Goal: Ask a question

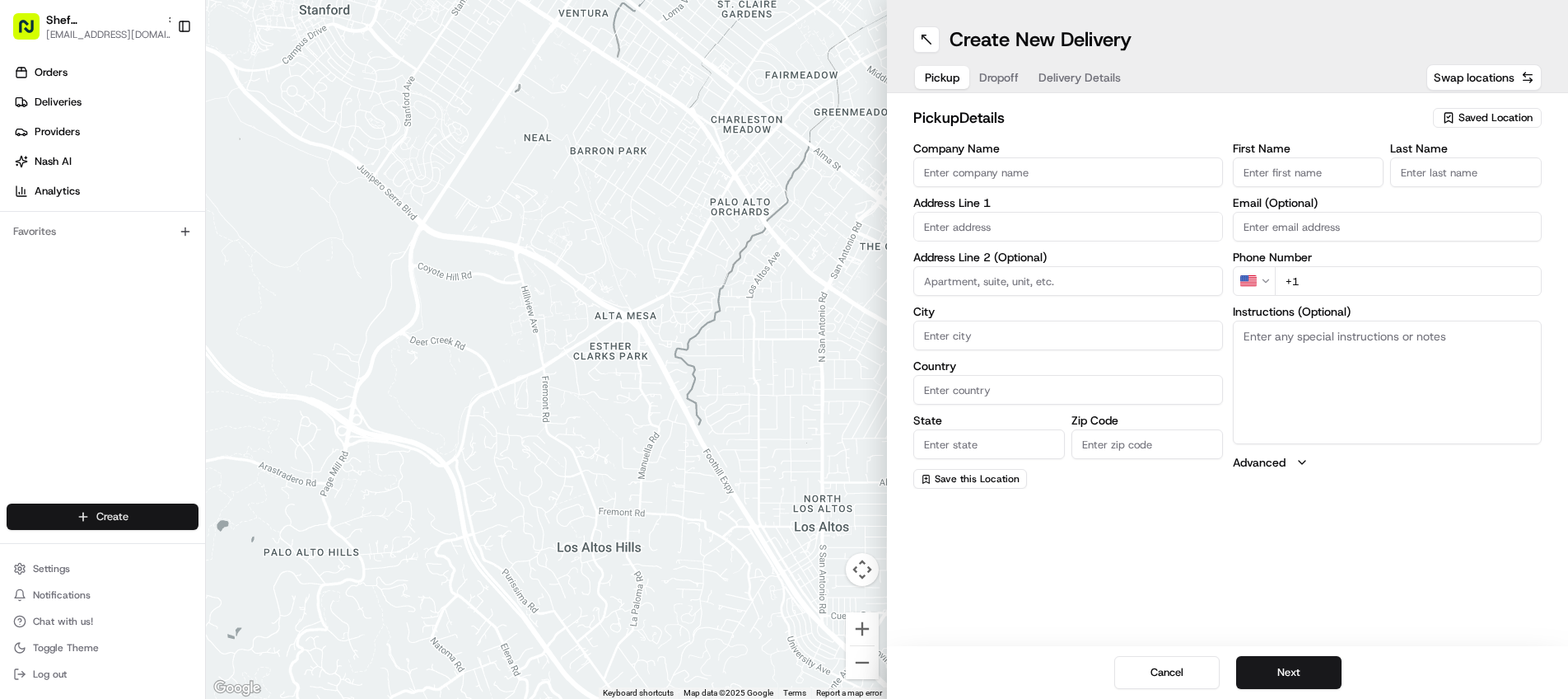
click at [119, 523] on html "Shef NYC [EMAIL_ADDRESS][DOMAIN_NAME] Toggle Sidebar Orders Deliveries Provider…" at bounding box center [784, 349] width 1568 height 699
click at [253, 576] on link "Order" at bounding box center [297, 576] width 183 height 30
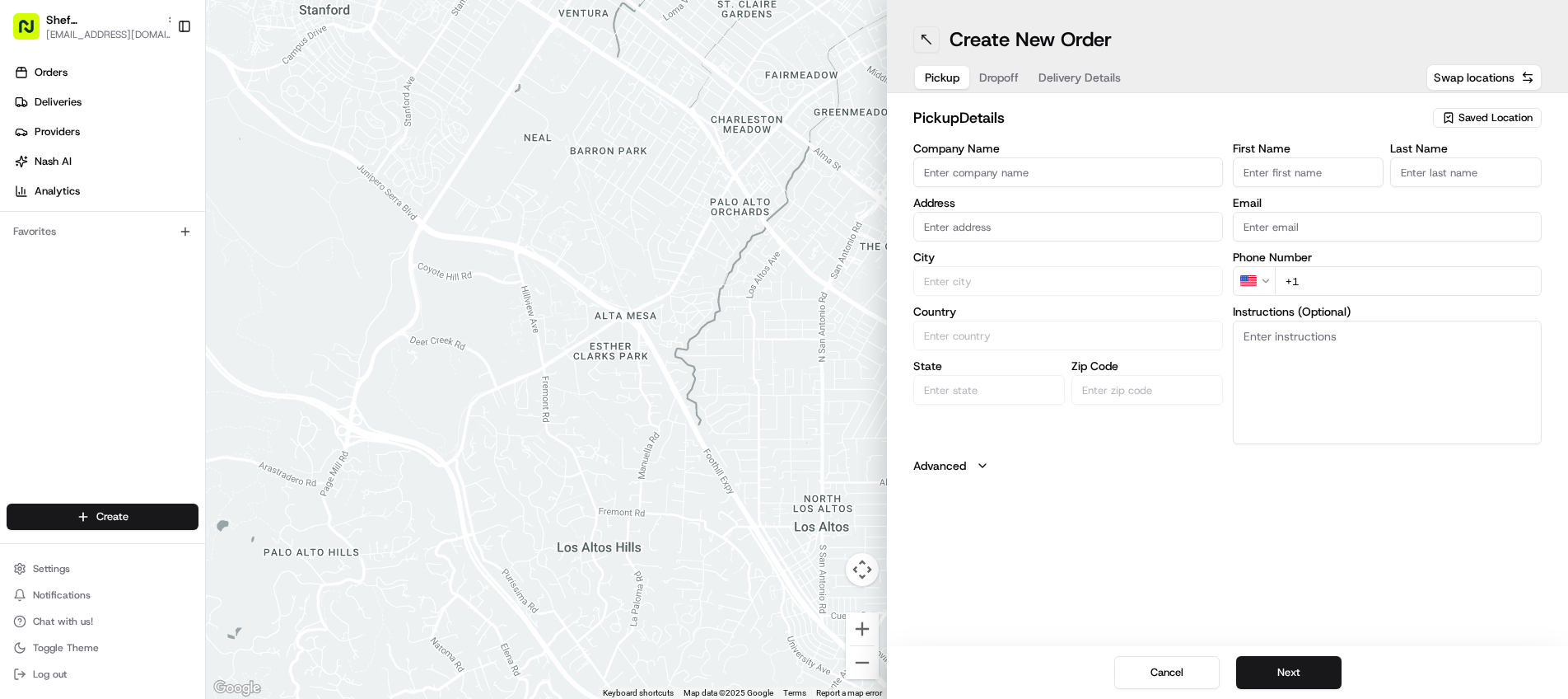
click at [928, 38] on button at bounding box center [926, 38] width 26 height 26
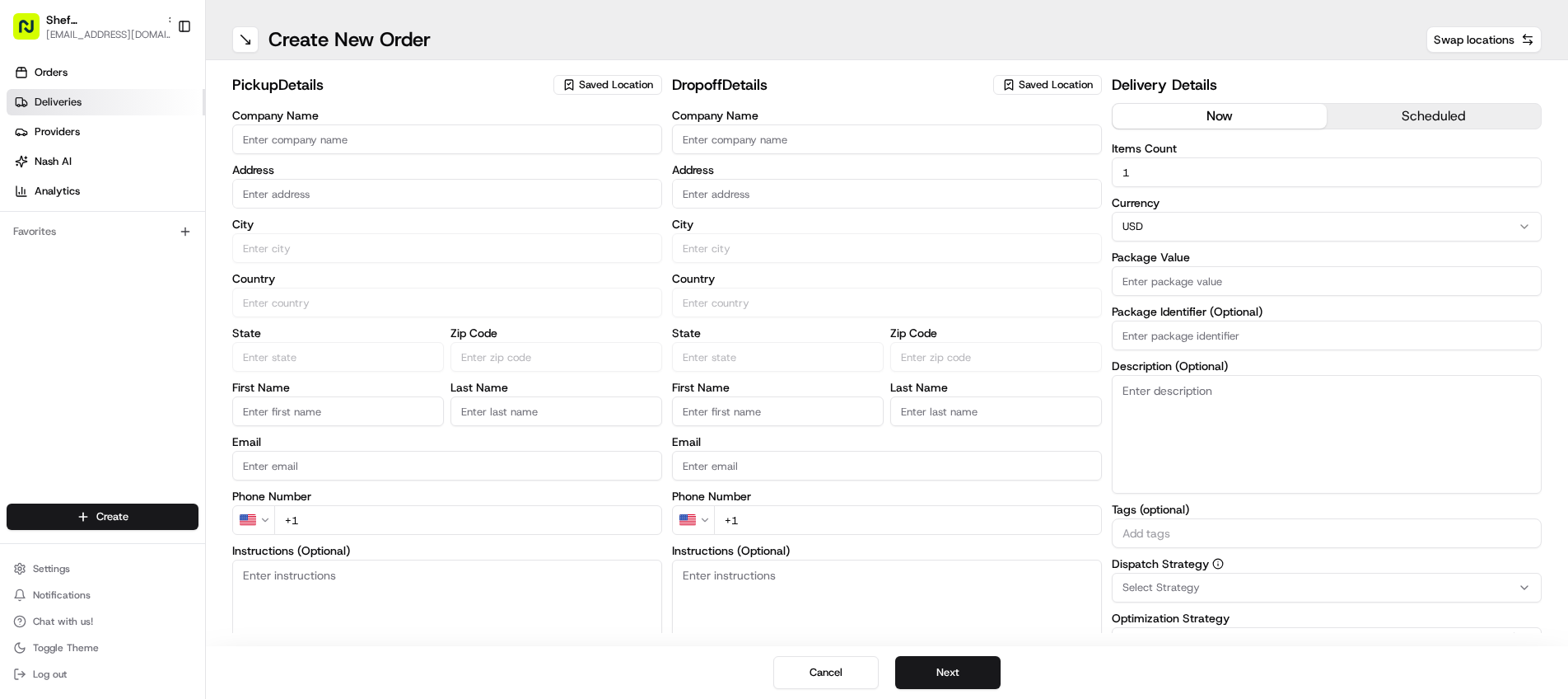
click at [48, 107] on span "Deliveries" at bounding box center [58, 102] width 47 height 15
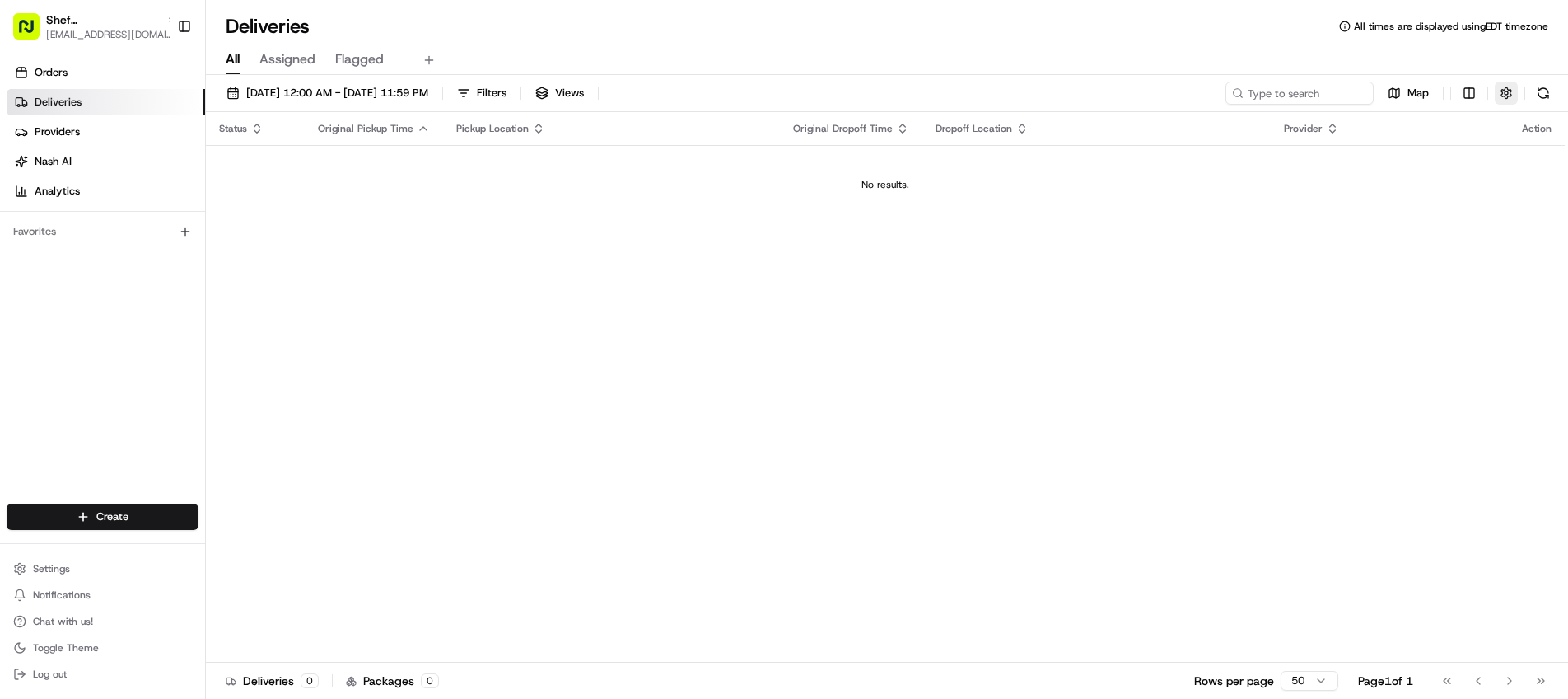
click at [1513, 90] on button "button" at bounding box center [1506, 93] width 23 height 23
type button "on"
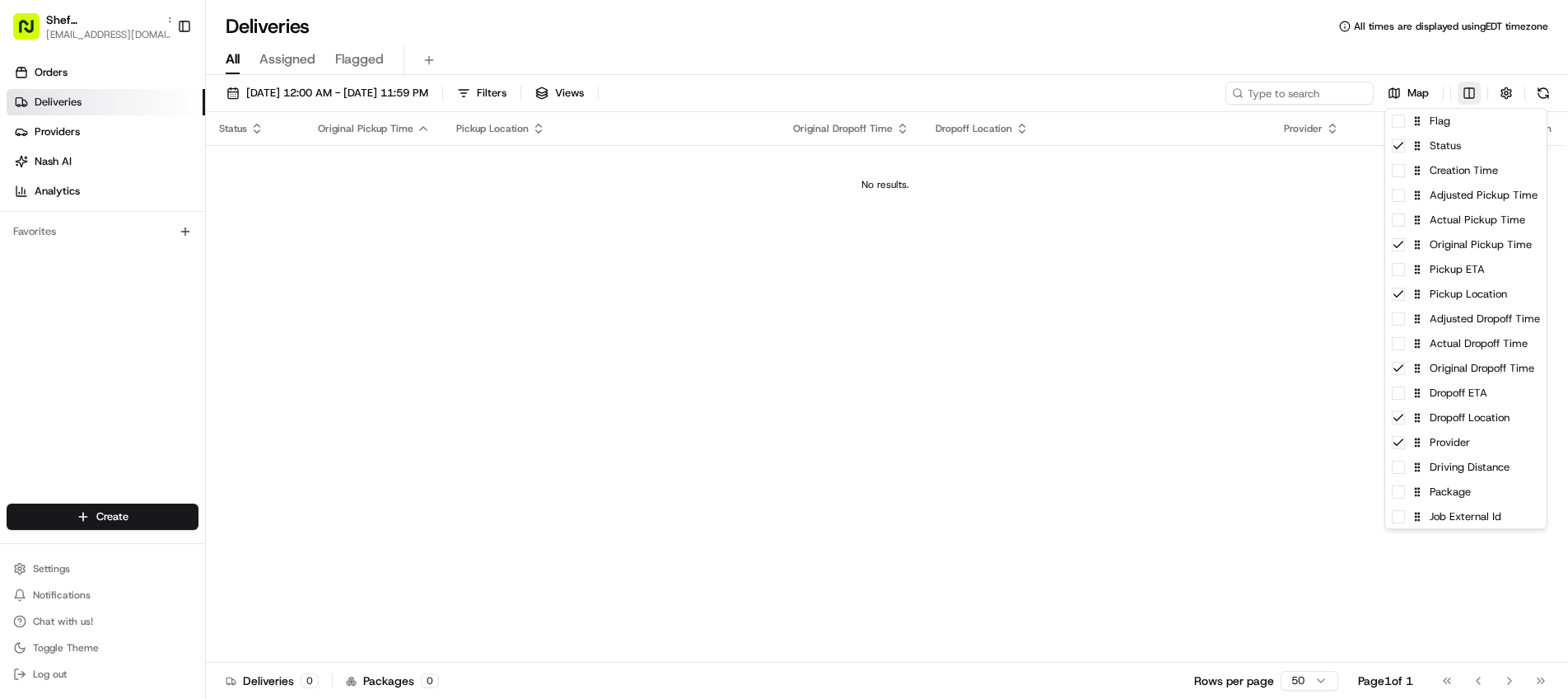
click at [1468, 90] on html "Shef NYC [EMAIL_ADDRESS][DOMAIN_NAME] Toggle Sidebar Orders Deliveries Provider…" at bounding box center [784, 349] width 1568 height 699
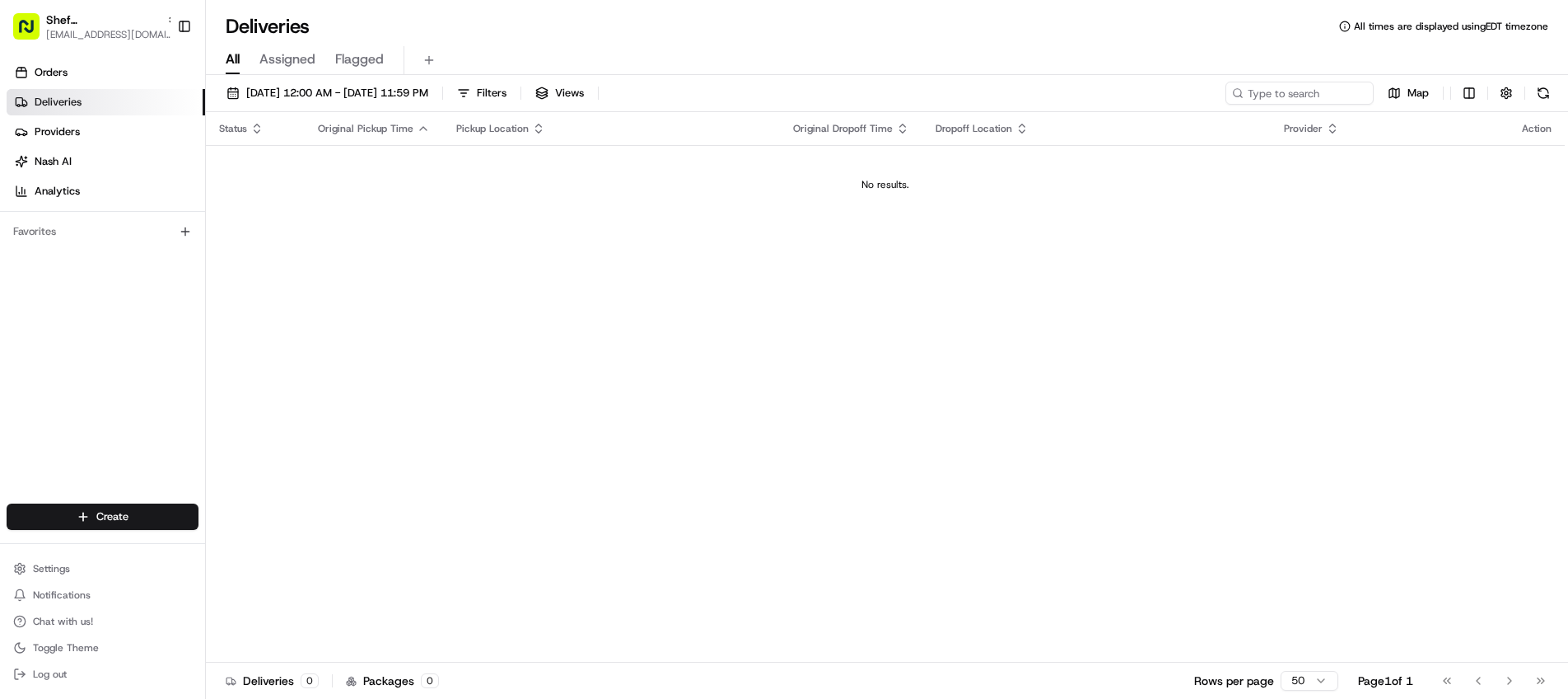
click at [1208, 282] on html "Shef NYC [EMAIL_ADDRESS][DOMAIN_NAME] Toggle Sidebar Orders Deliveries Provider…" at bounding box center [784, 349] width 1568 height 699
click at [47, 129] on span "Providers" at bounding box center [57, 132] width 46 height 15
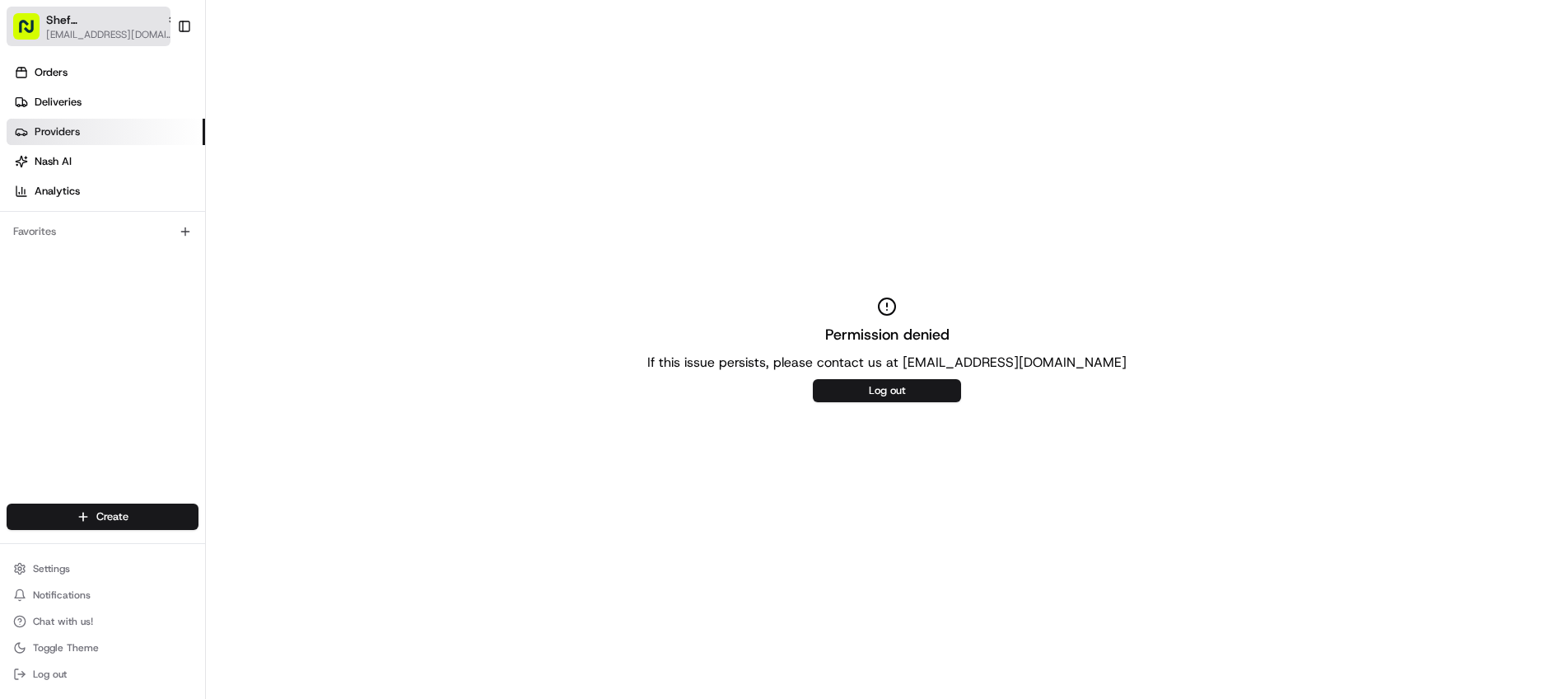
click at [74, 33] on span "[EMAIL_ADDRESS][DOMAIN_NAME]" at bounding box center [112, 34] width 131 height 13
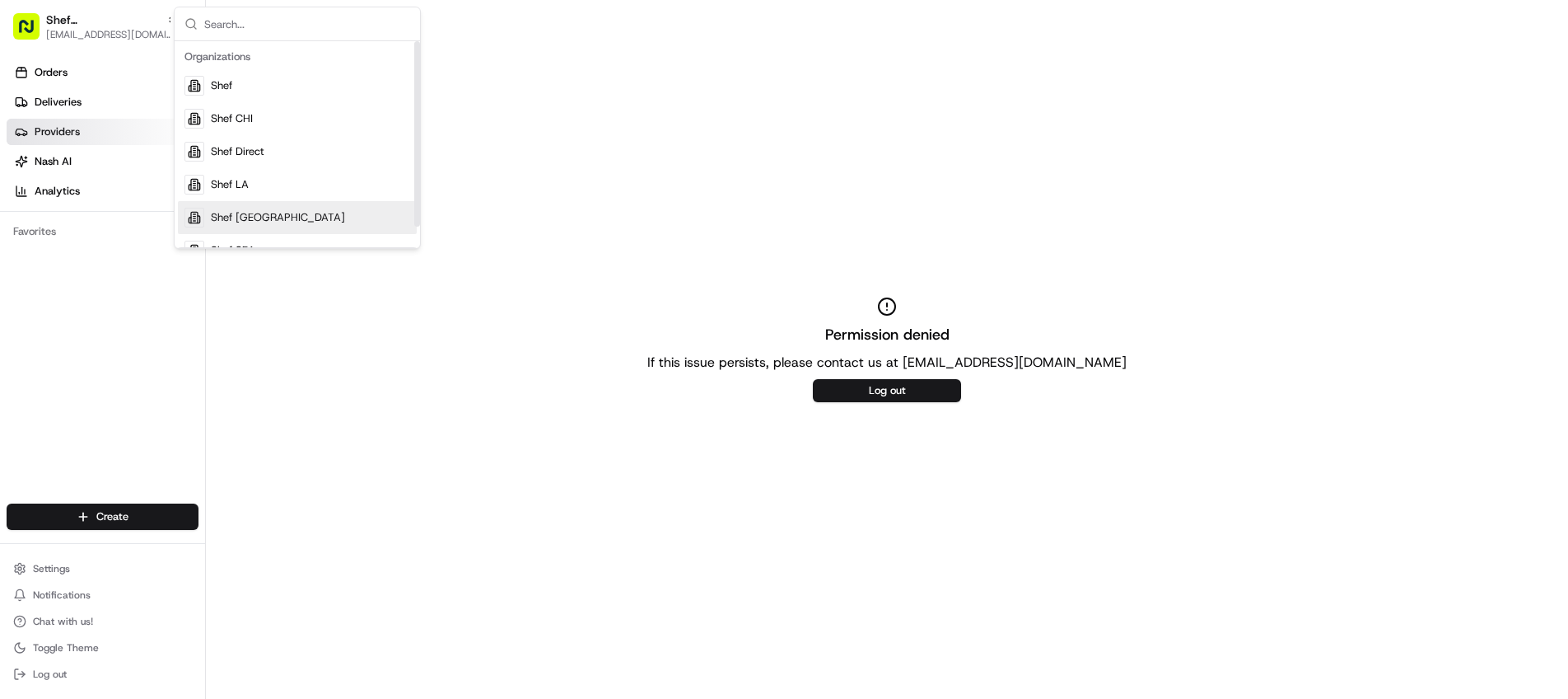
click at [230, 208] on div "Shef [GEOGRAPHIC_DATA]" at bounding box center [297, 217] width 239 height 33
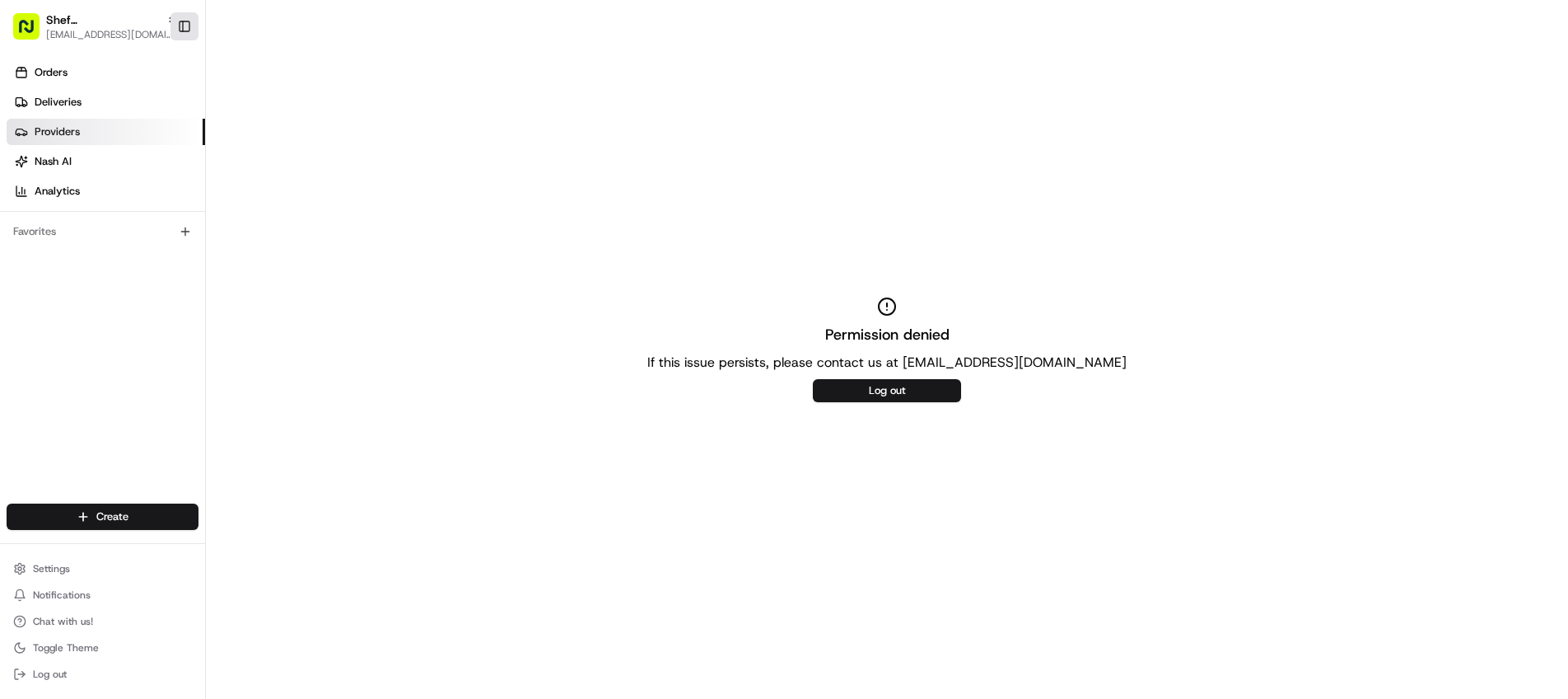
click at [178, 21] on button "Toggle Sidebar" at bounding box center [184, 26] width 28 height 28
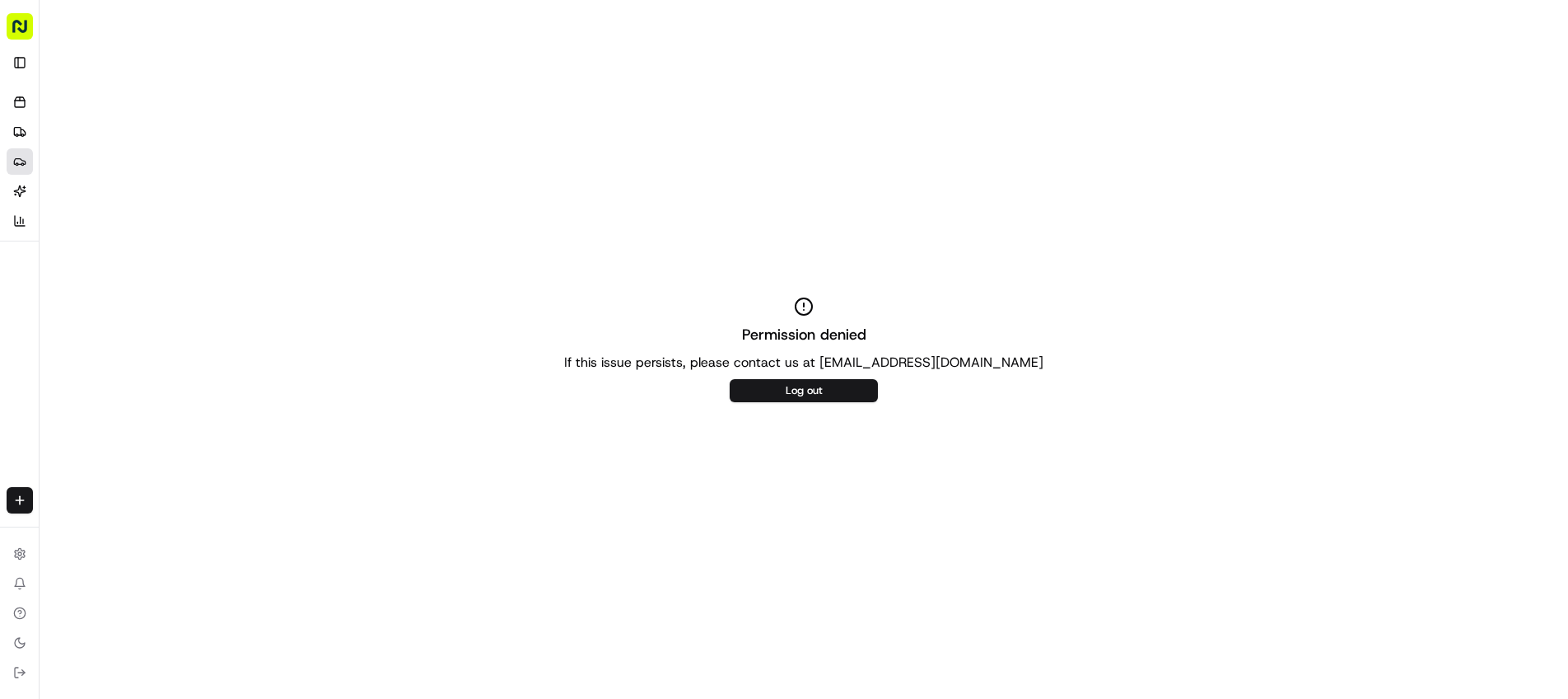
click at [14, 30] on rect "button" at bounding box center [19, 26] width 26 height 26
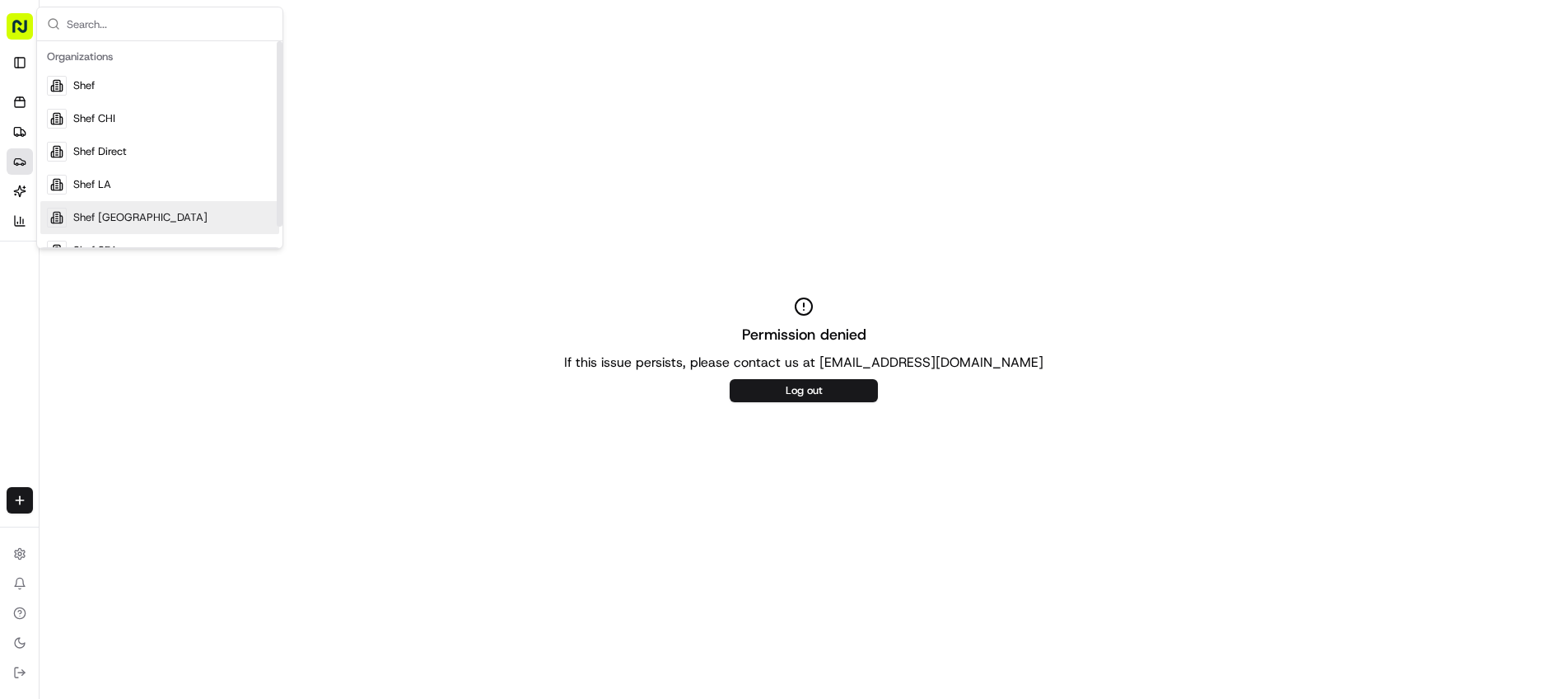
click at [89, 226] on div "Shef [GEOGRAPHIC_DATA]" at bounding box center [159, 217] width 239 height 33
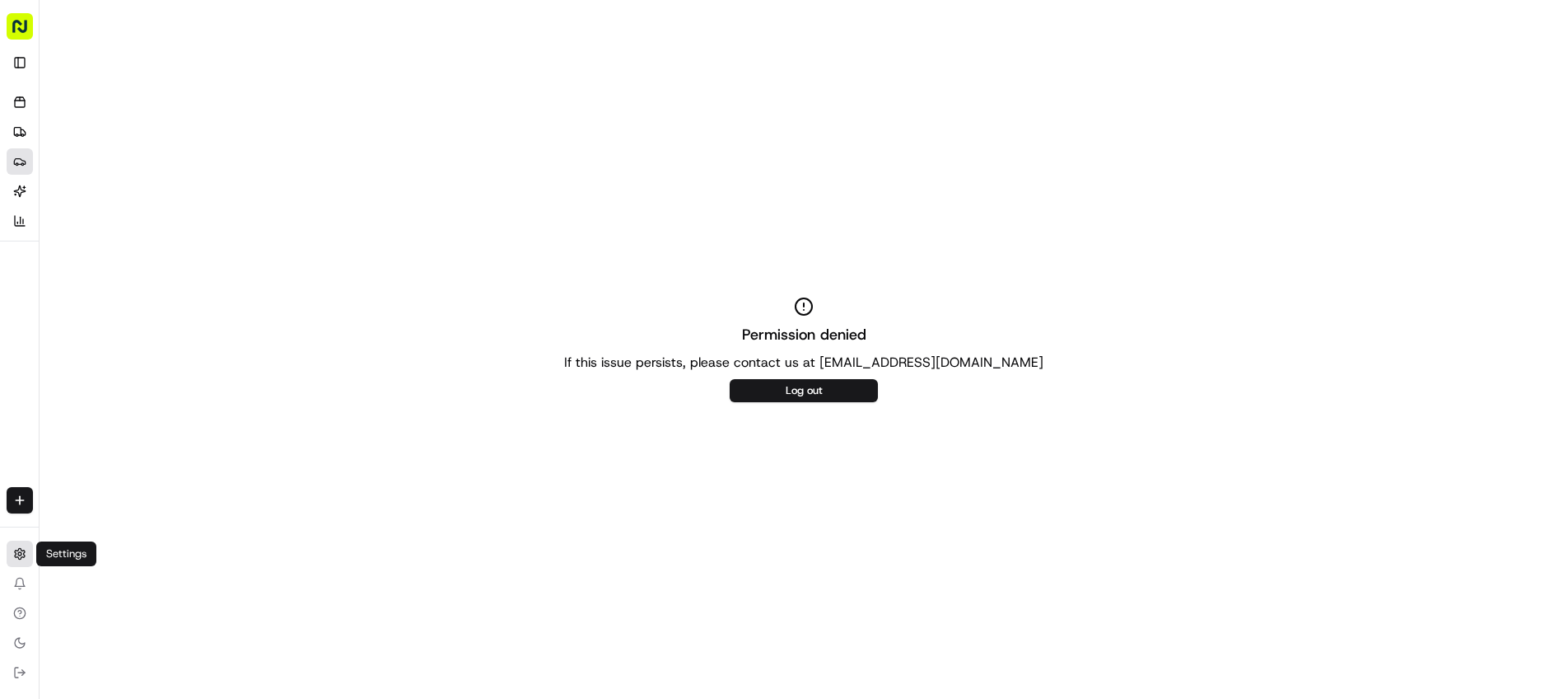
click at [19, 550] on icon at bounding box center [20, 553] width 13 height 13
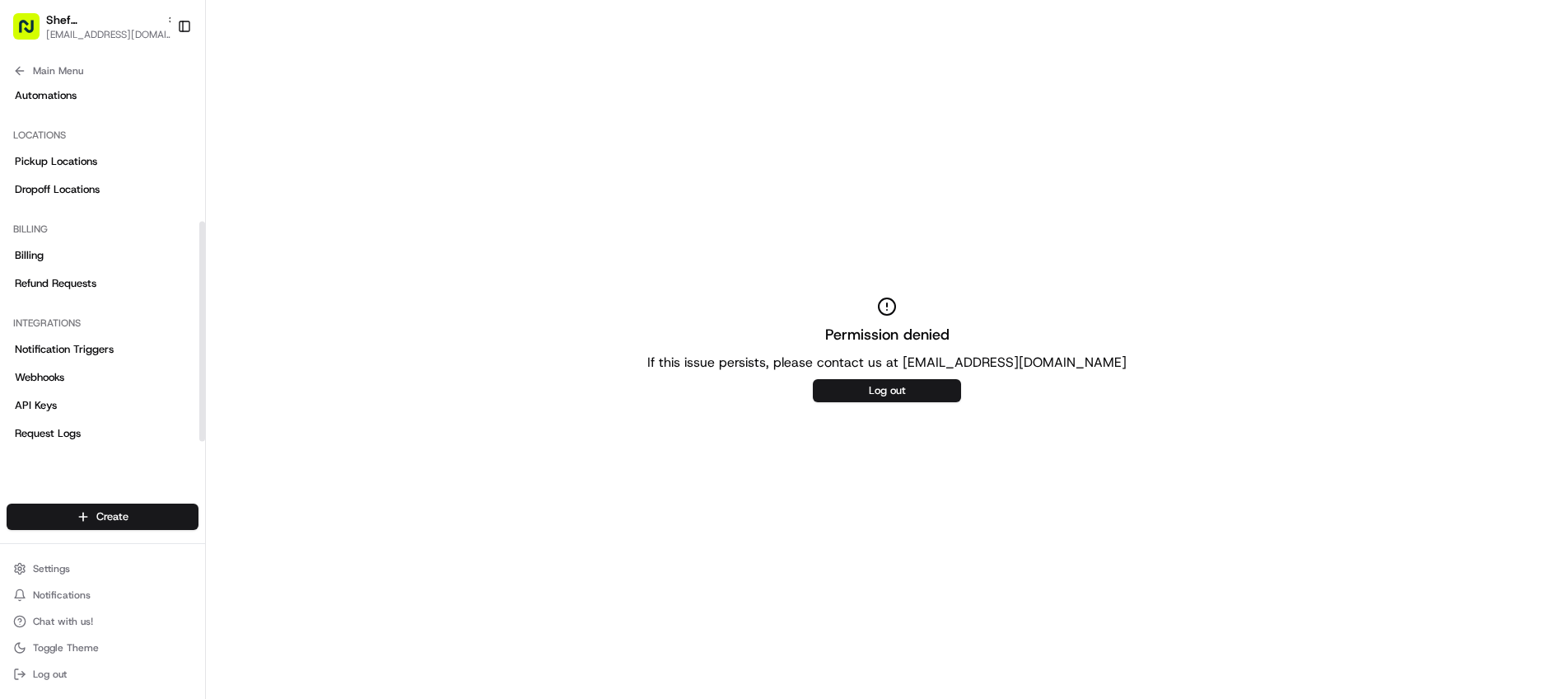
scroll to position [251, 0]
click at [45, 186] on span "Dropoff Locations" at bounding box center [57, 188] width 85 height 15
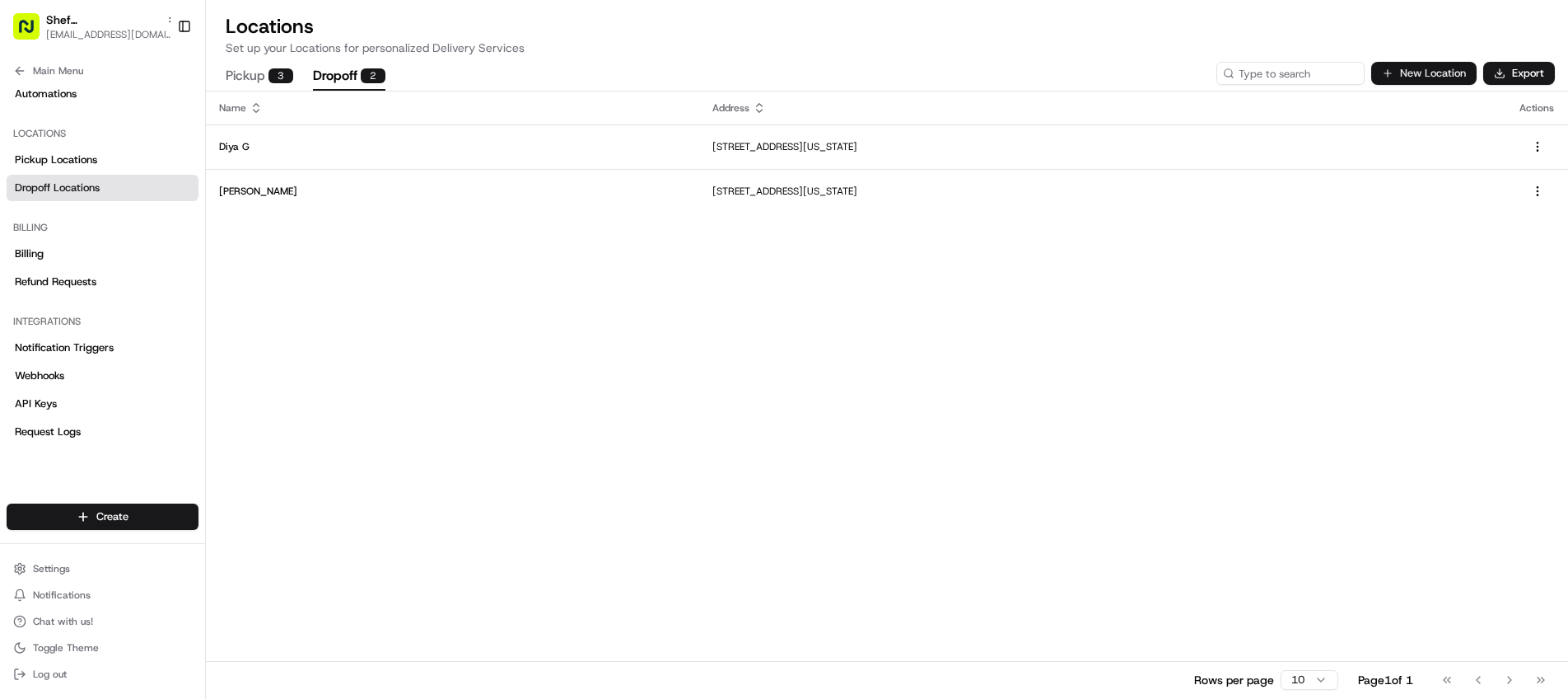
click at [1438, 76] on button "New Location" at bounding box center [1424, 73] width 106 height 23
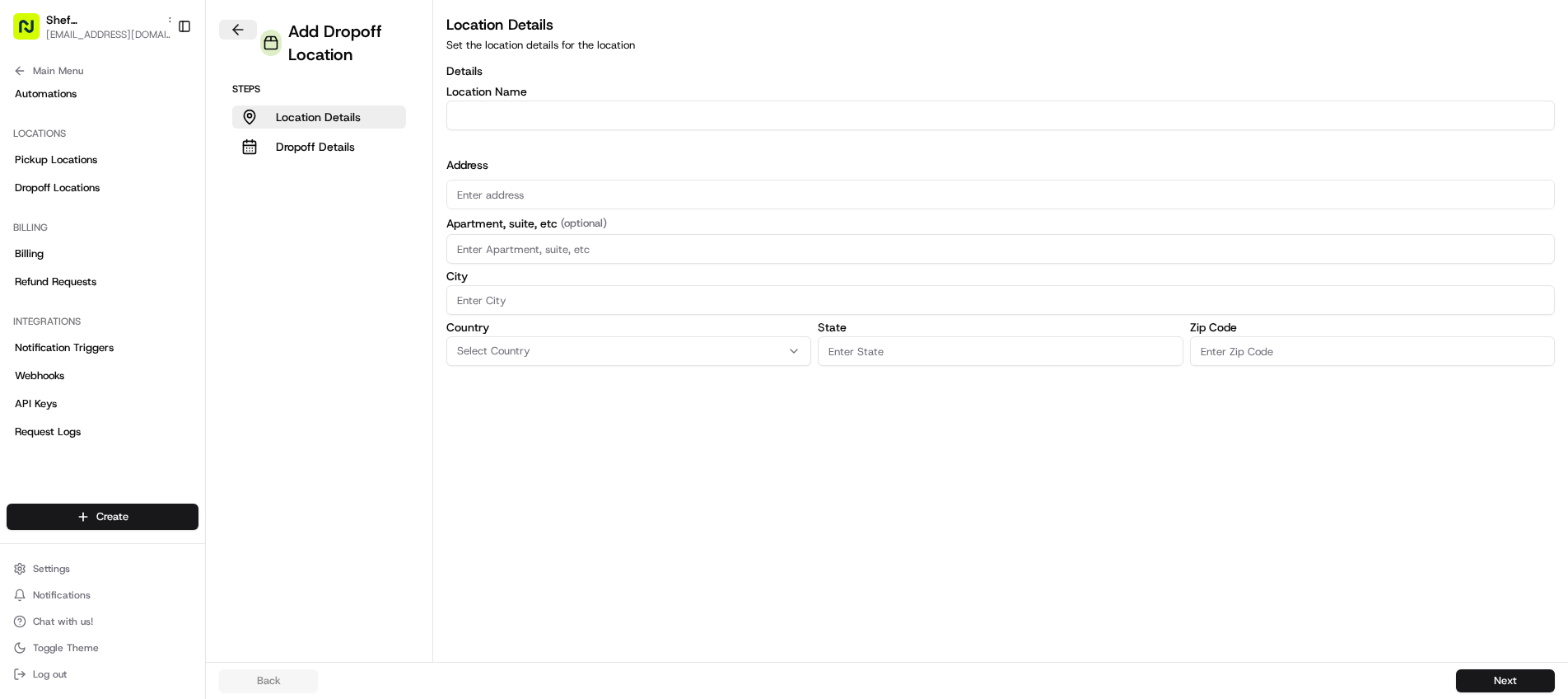
click at [233, 26] on button at bounding box center [238, 30] width 38 height 20
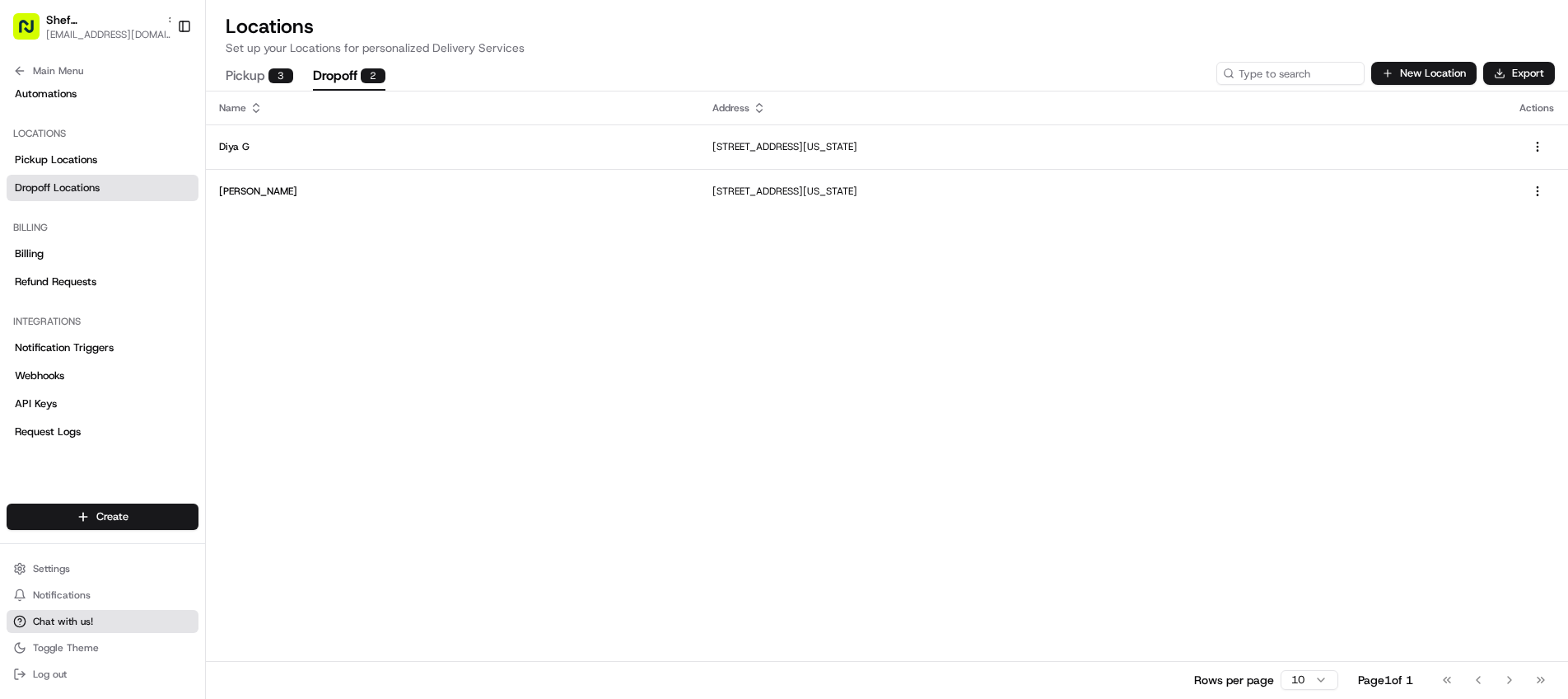
click at [107, 618] on button "Chat with us!" at bounding box center [102, 621] width 192 height 23
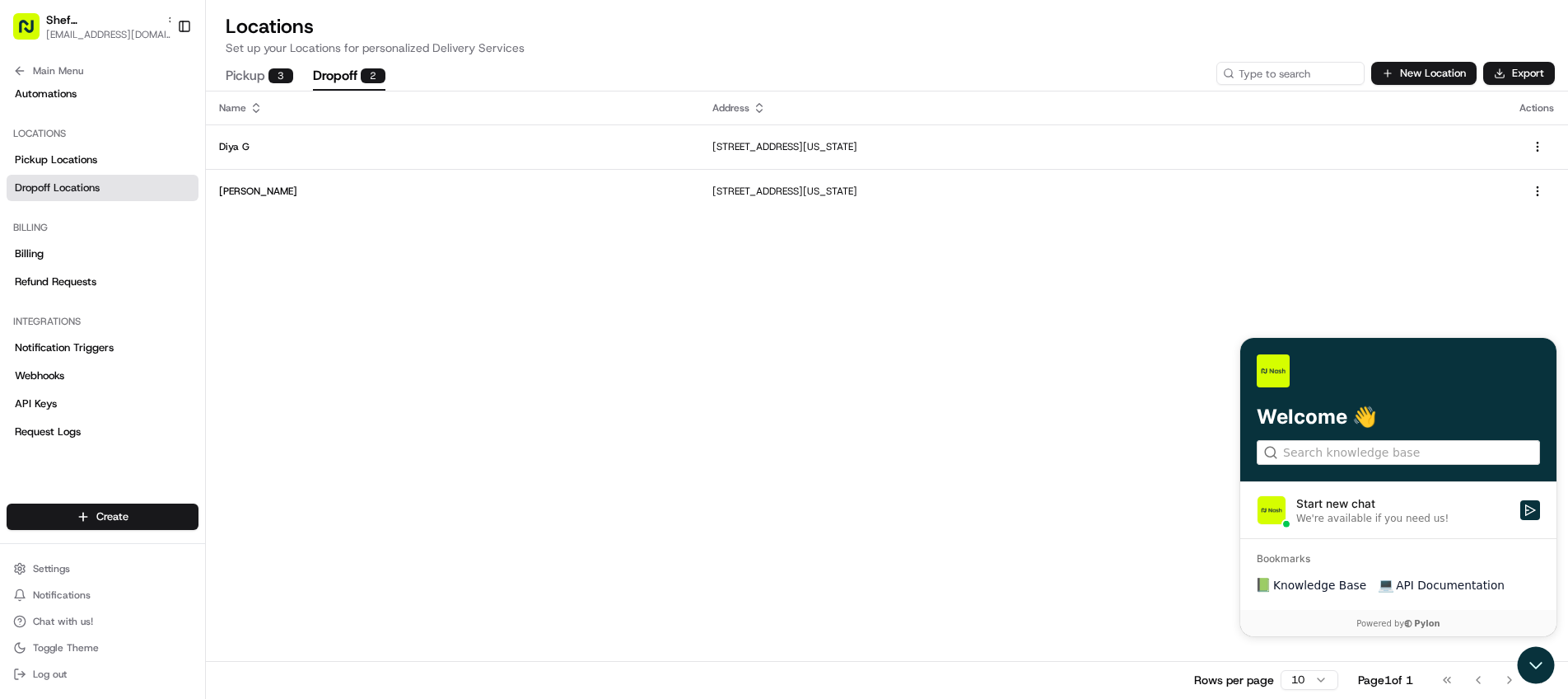
click at [1307, 584] on span "Knowledge Base" at bounding box center [1319, 584] width 93 height 16
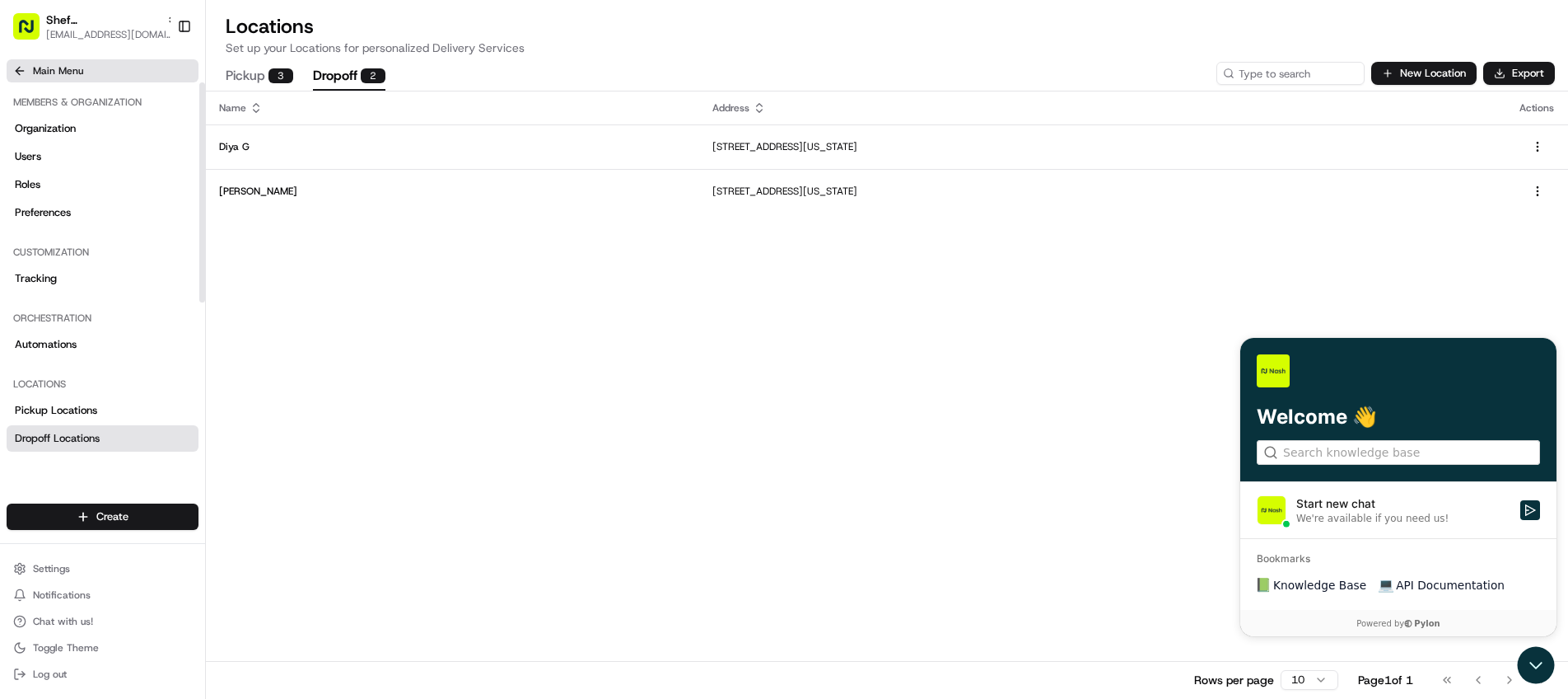
click at [16, 68] on icon at bounding box center [20, 71] width 13 height 13
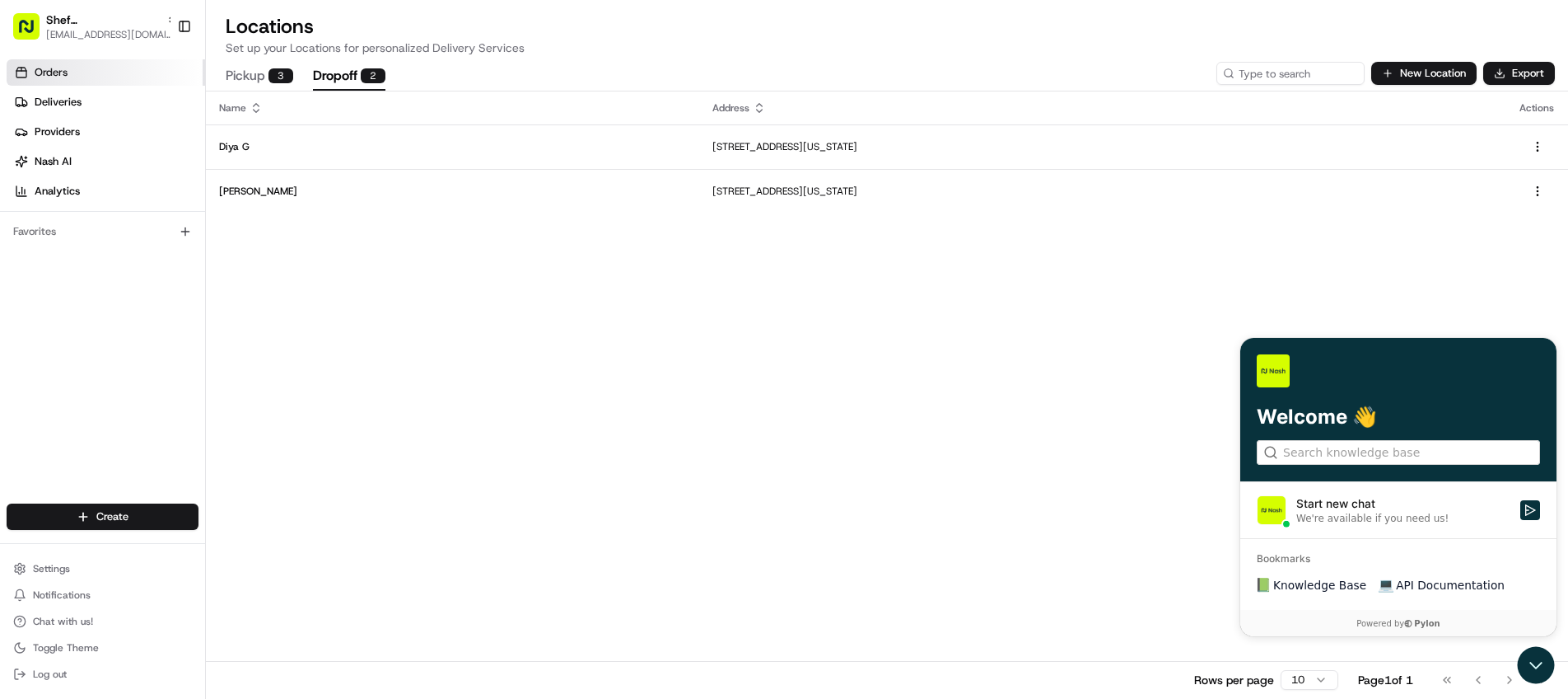
click at [66, 76] on span "Orders" at bounding box center [51, 72] width 33 height 15
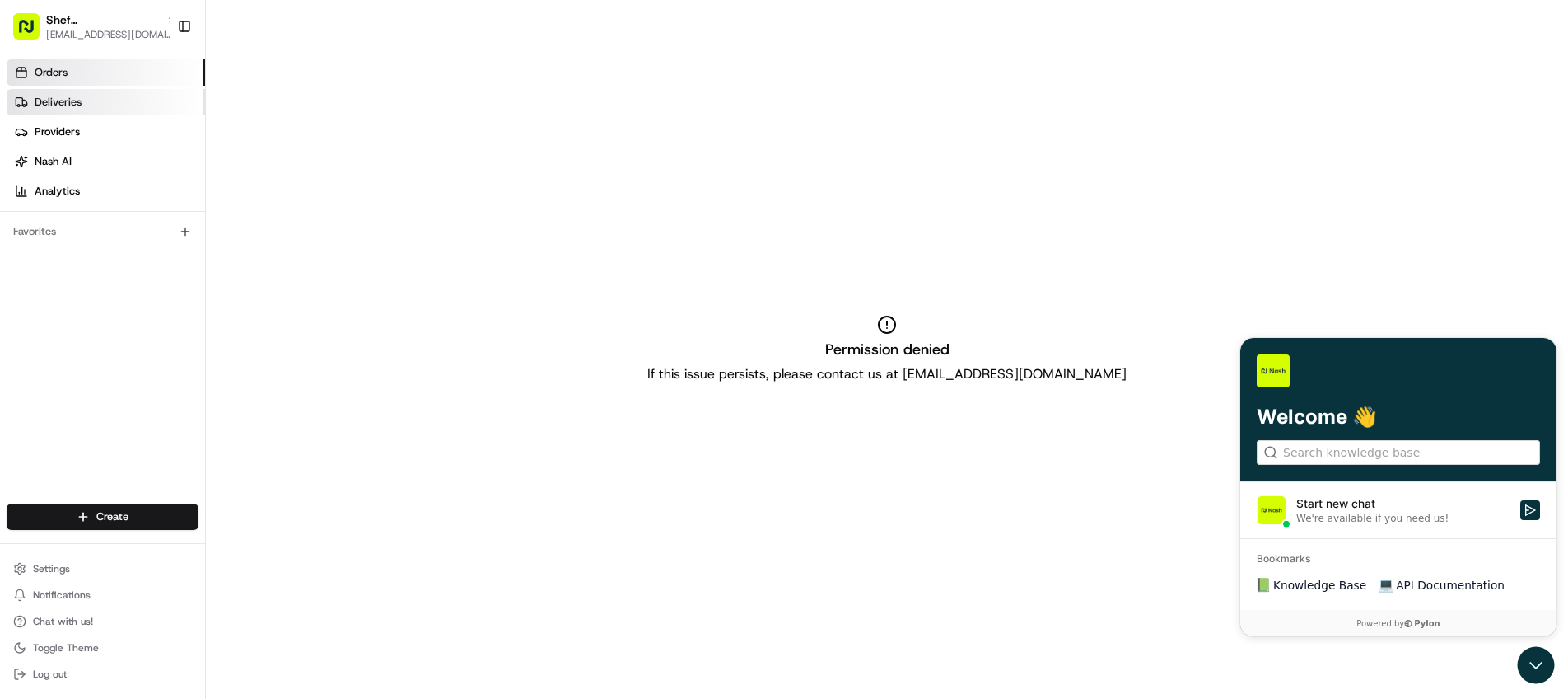
click at [64, 100] on span "Deliveries" at bounding box center [58, 102] width 47 height 15
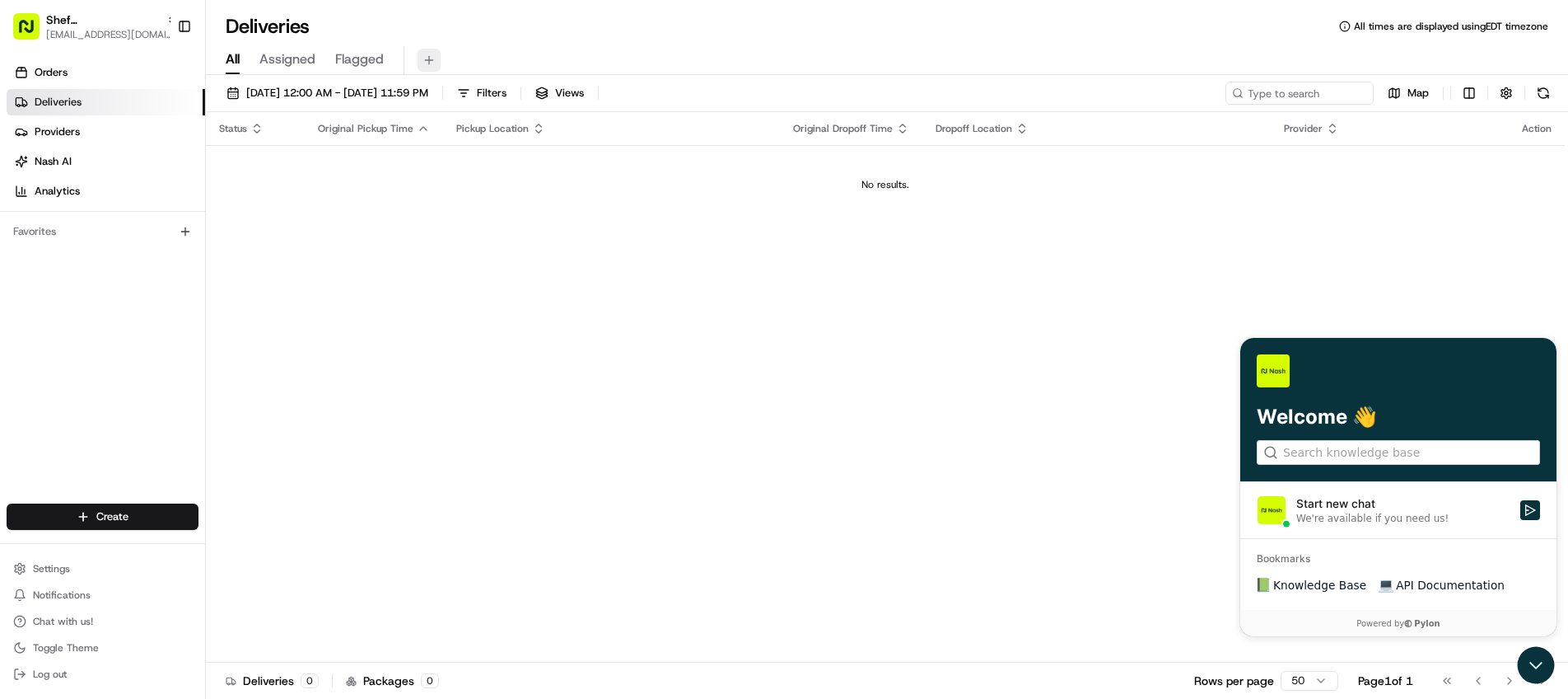
click at [424, 59] on button at bounding box center [429, 60] width 23 height 23
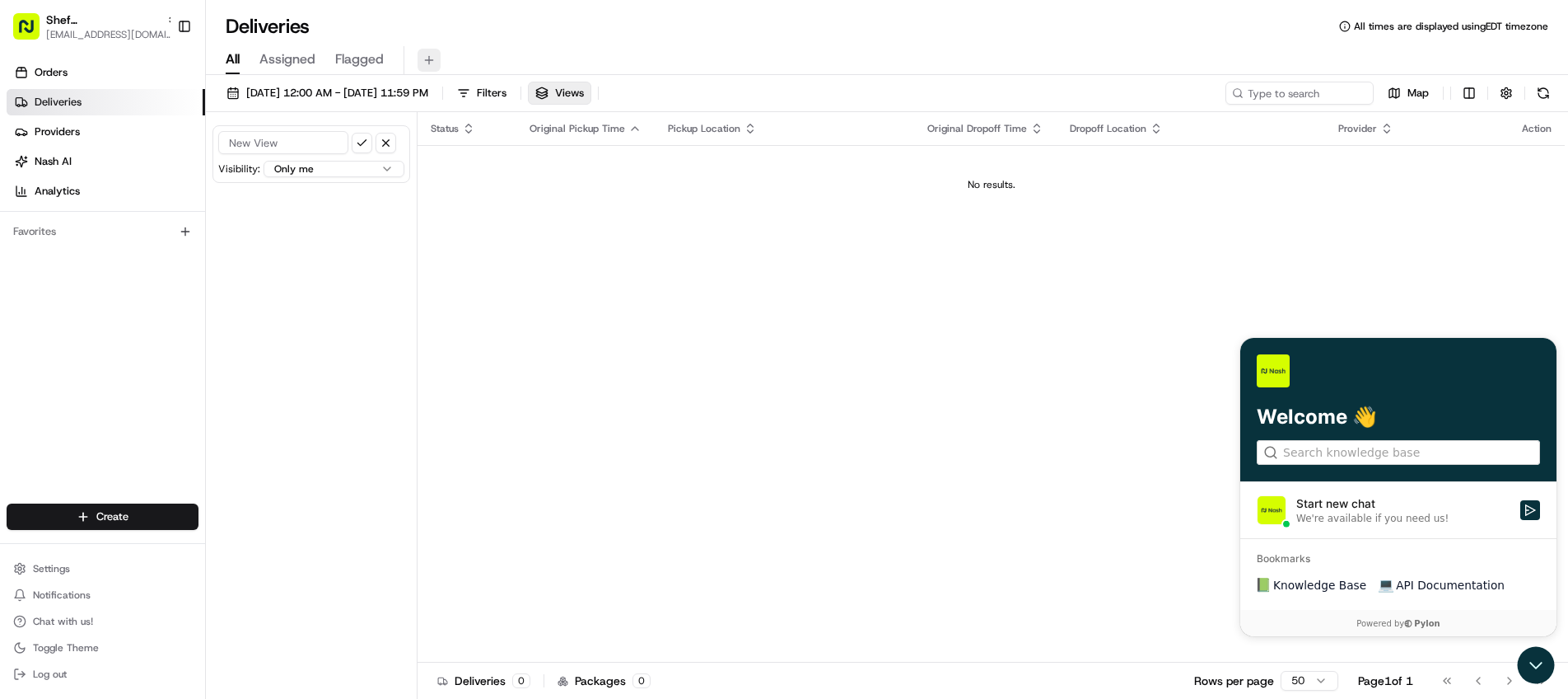
click at [422, 58] on button at bounding box center [429, 60] width 23 height 23
click at [1504, 89] on button "button" at bounding box center [1506, 93] width 23 height 23
click at [1466, 92] on html "Shef NYC [EMAIL_ADDRESS][DOMAIN_NAME] Toggle Sidebar Orders Deliveries Provider…" at bounding box center [784, 349] width 1568 height 699
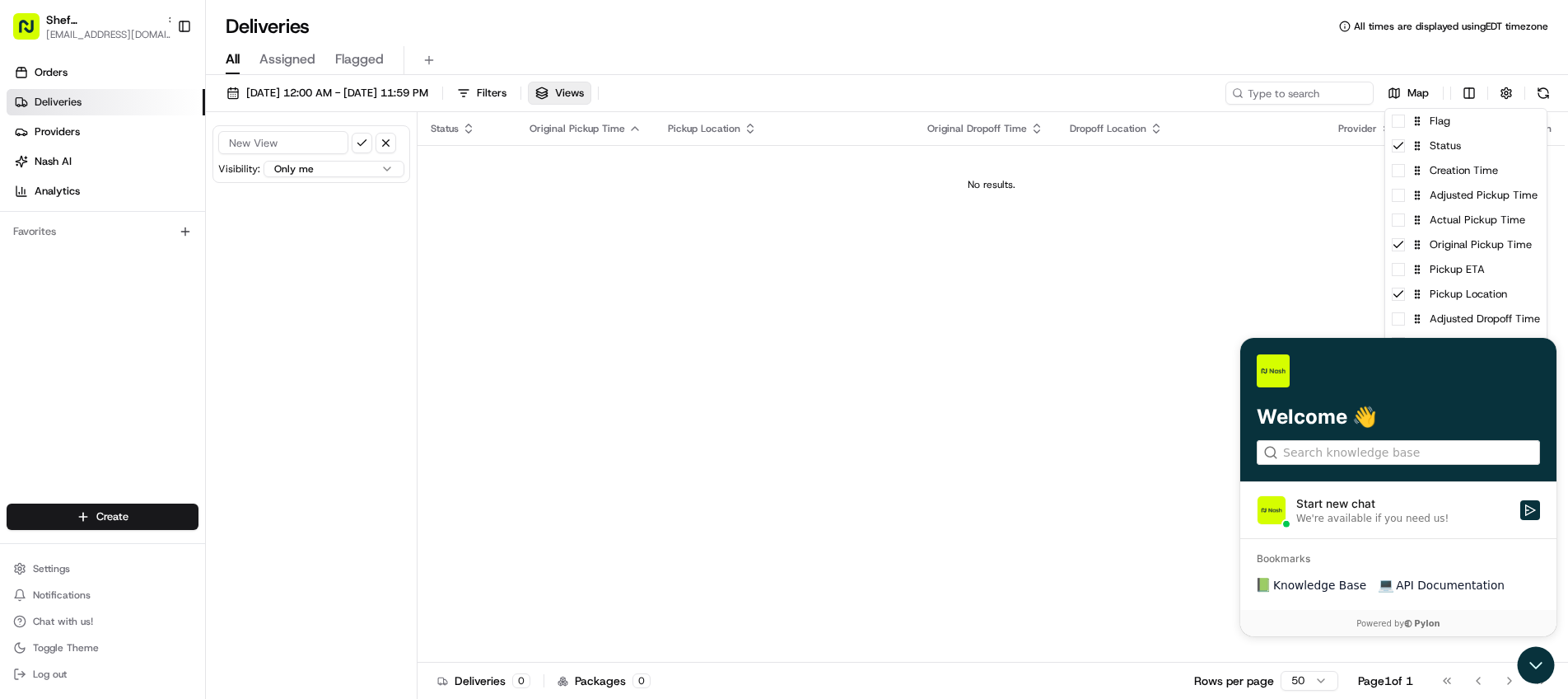
click at [1419, 94] on html "Shef NYC [EMAIL_ADDRESS][DOMAIN_NAME] Toggle Sidebar Orders Deliveries Provider…" at bounding box center [784, 349] width 1568 height 699
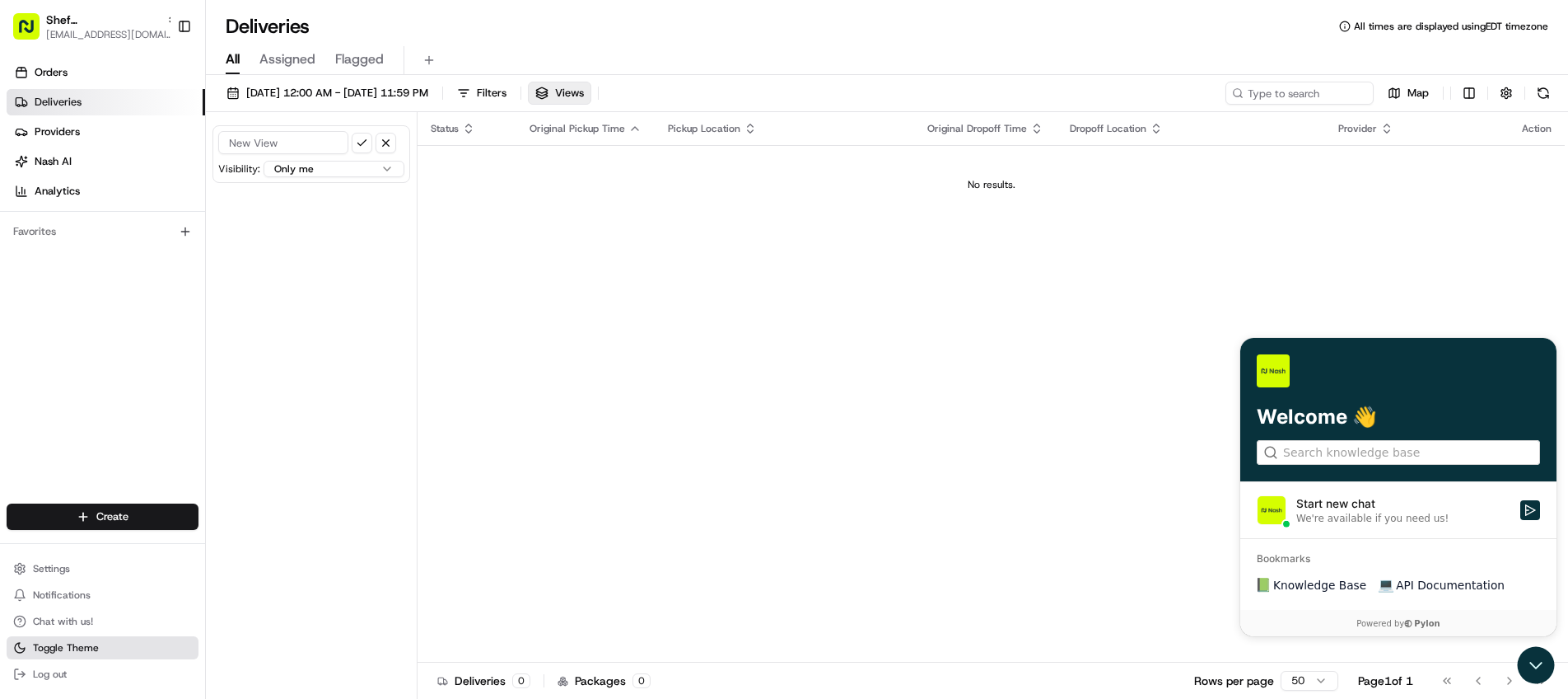
click at [86, 643] on span "Toggle Theme" at bounding box center [66, 647] width 66 height 13
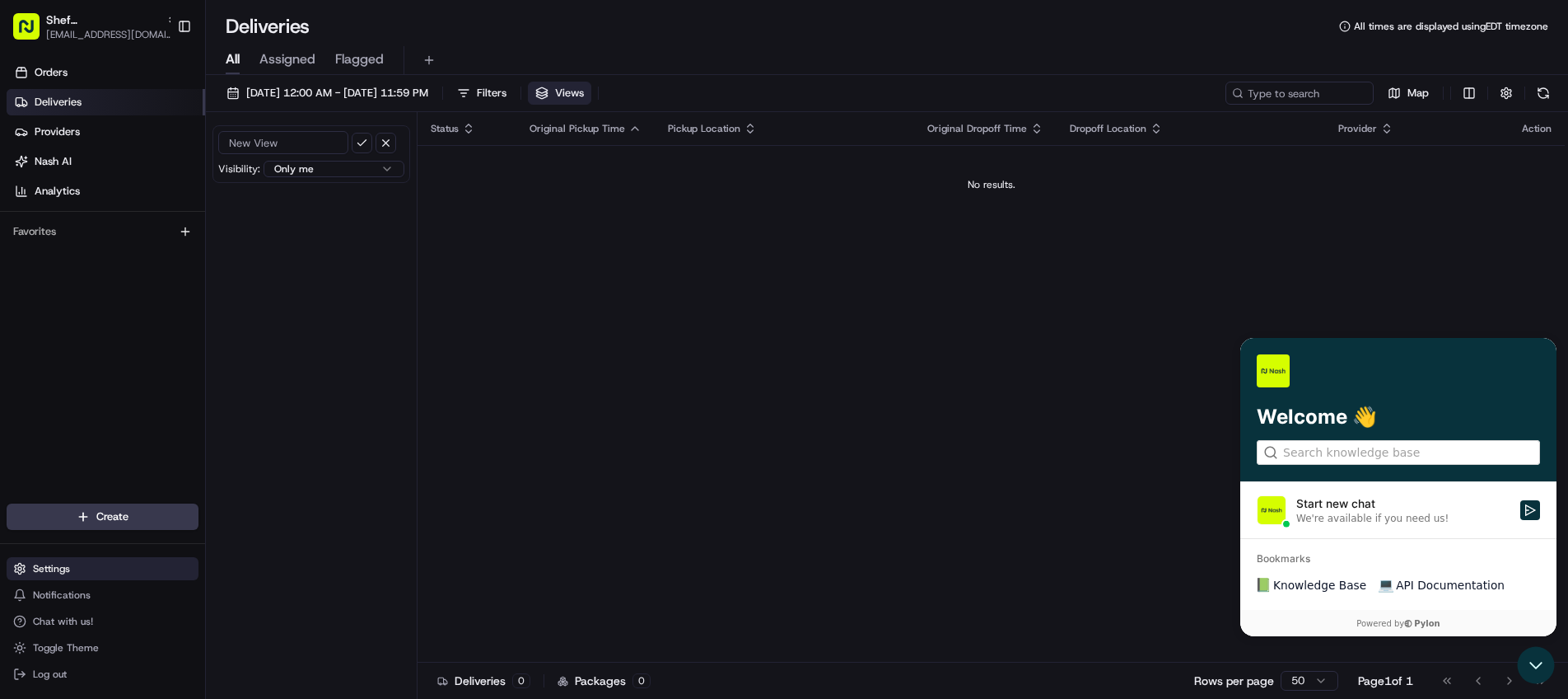
click at [86, 567] on button "Settings" at bounding box center [102, 568] width 192 height 23
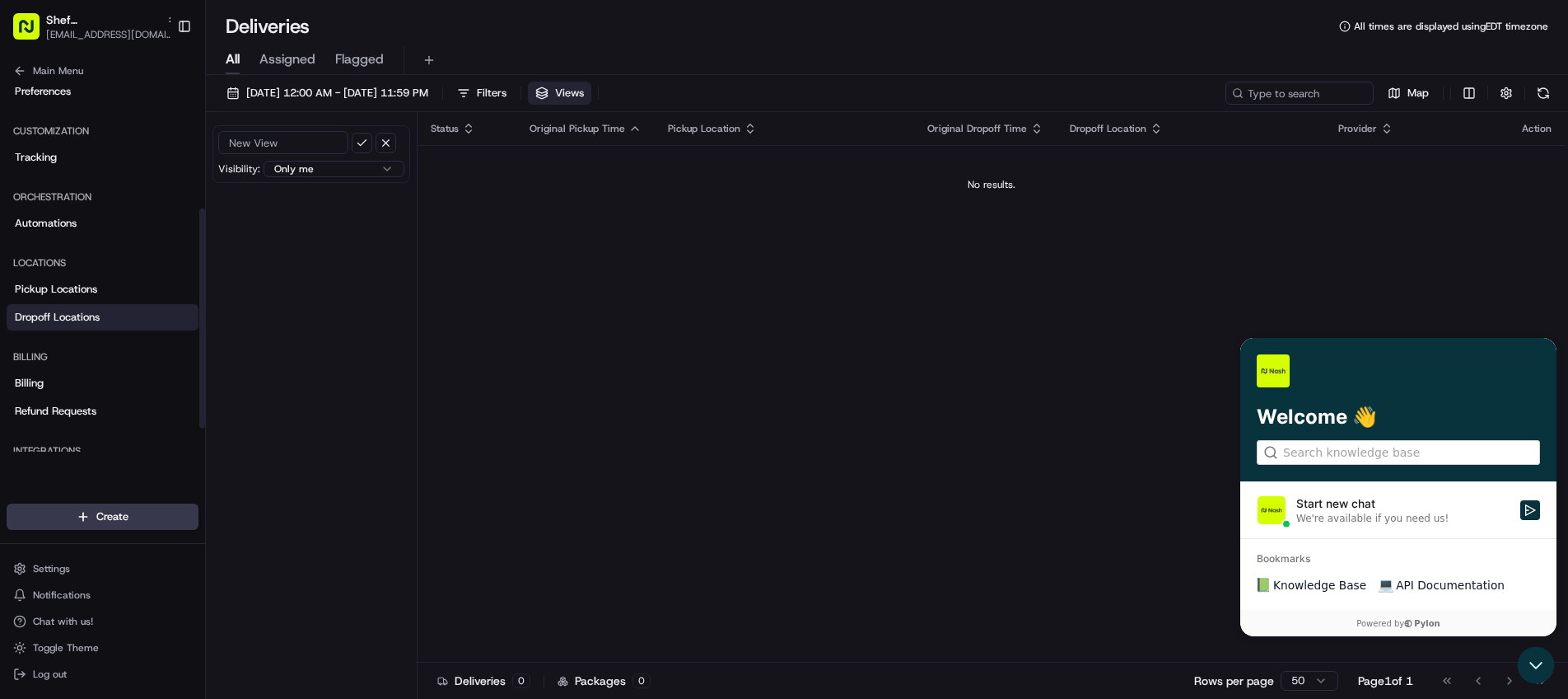
scroll to position [119, 0]
click at [75, 318] on span "Dropoff Locations" at bounding box center [57, 319] width 85 height 15
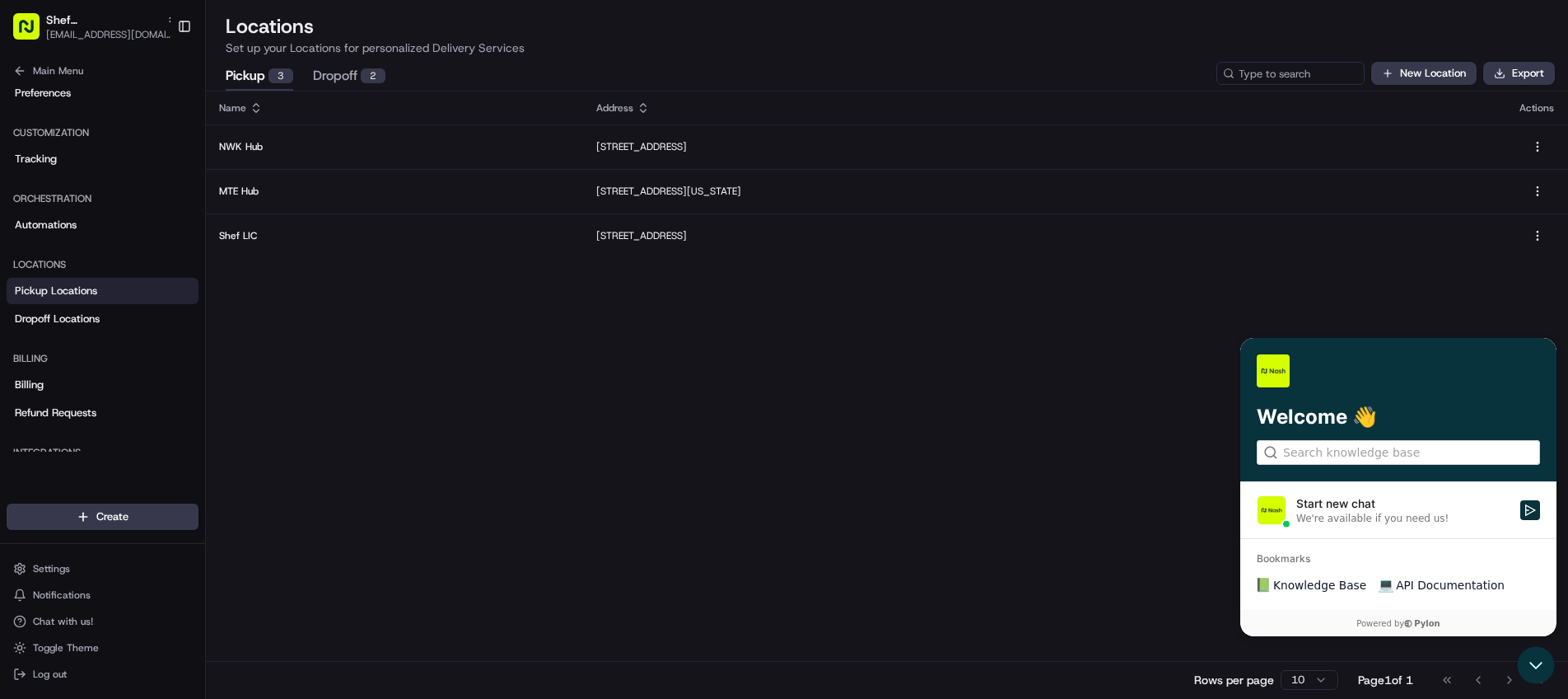
click at [267, 78] on button "Pickup 3" at bounding box center [259, 76] width 67 height 28
click at [335, 78] on button "Dropoff 2" at bounding box center [349, 76] width 72 height 28
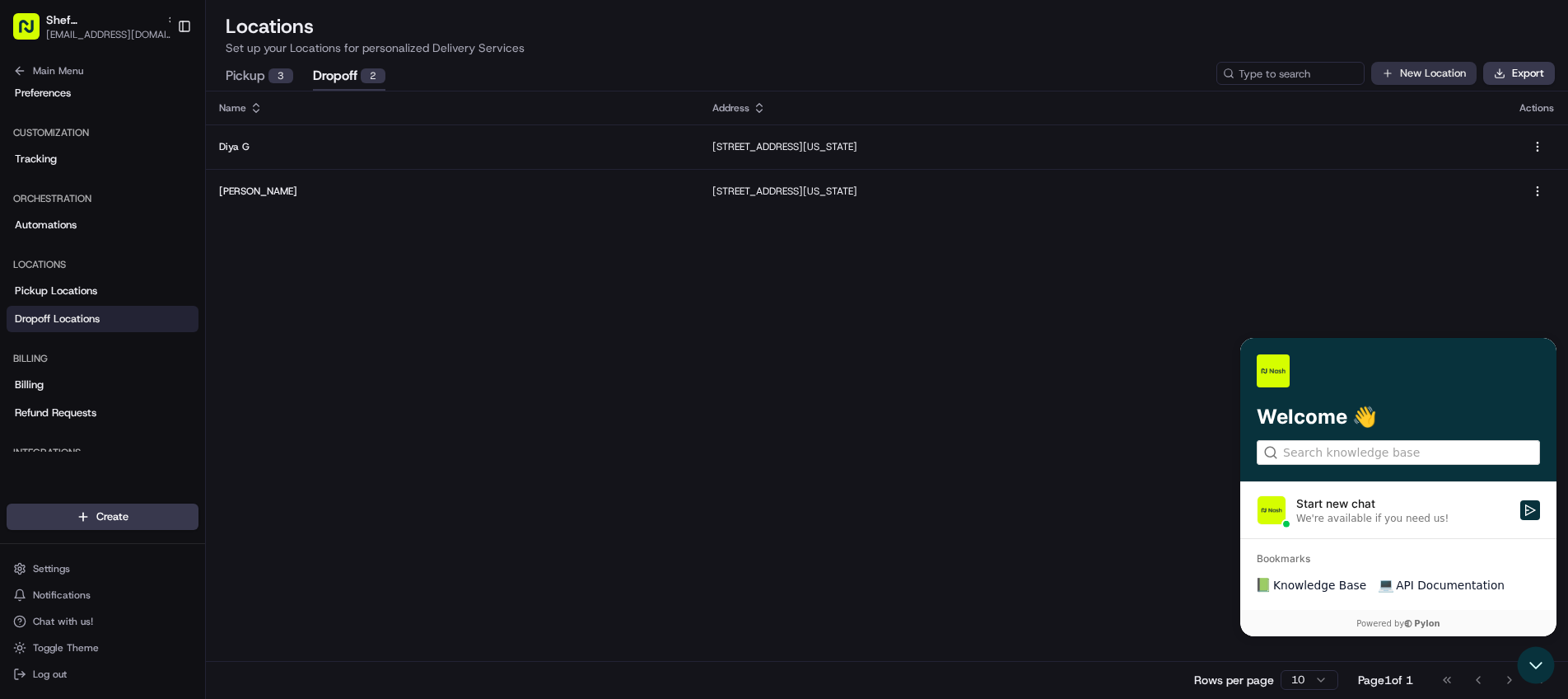
click at [1434, 75] on button "New Location" at bounding box center [1424, 73] width 106 height 23
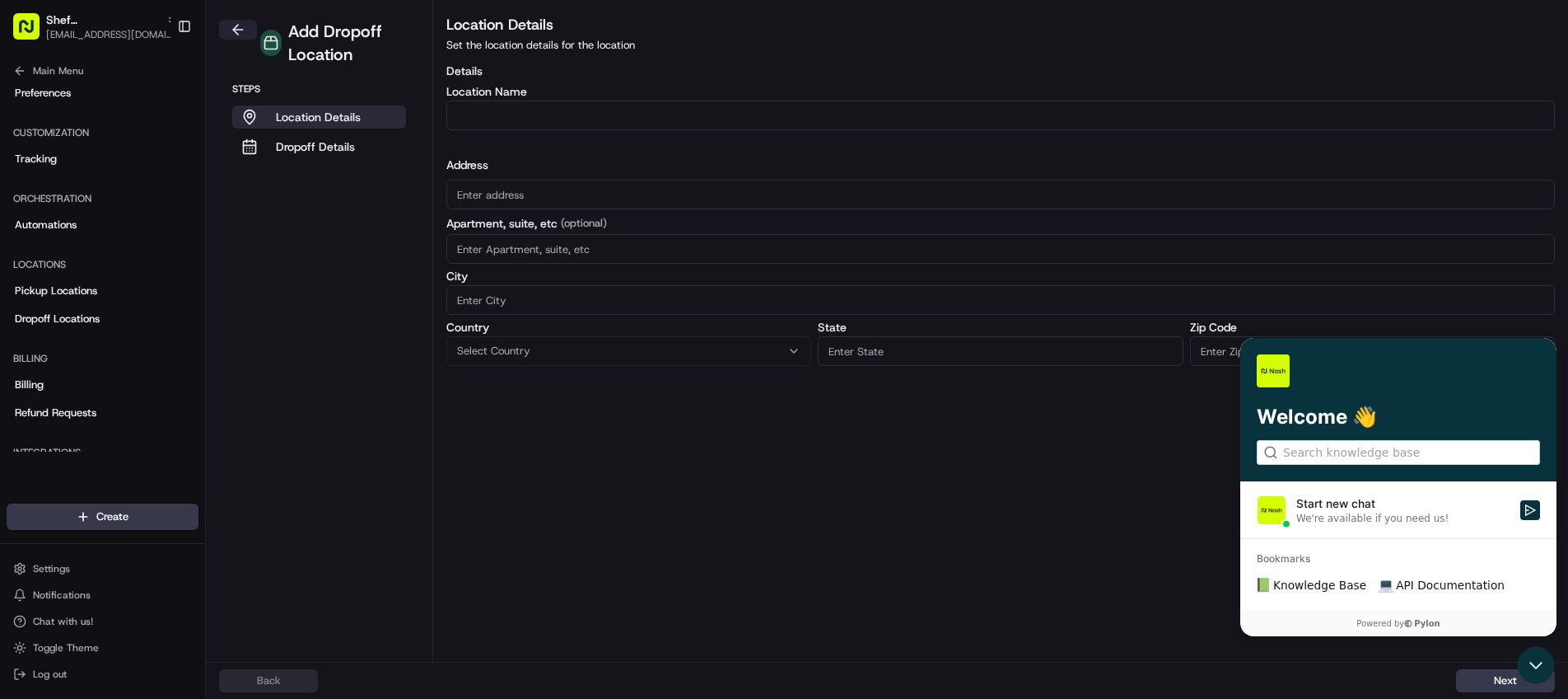
click at [238, 30] on button at bounding box center [238, 30] width 38 height 20
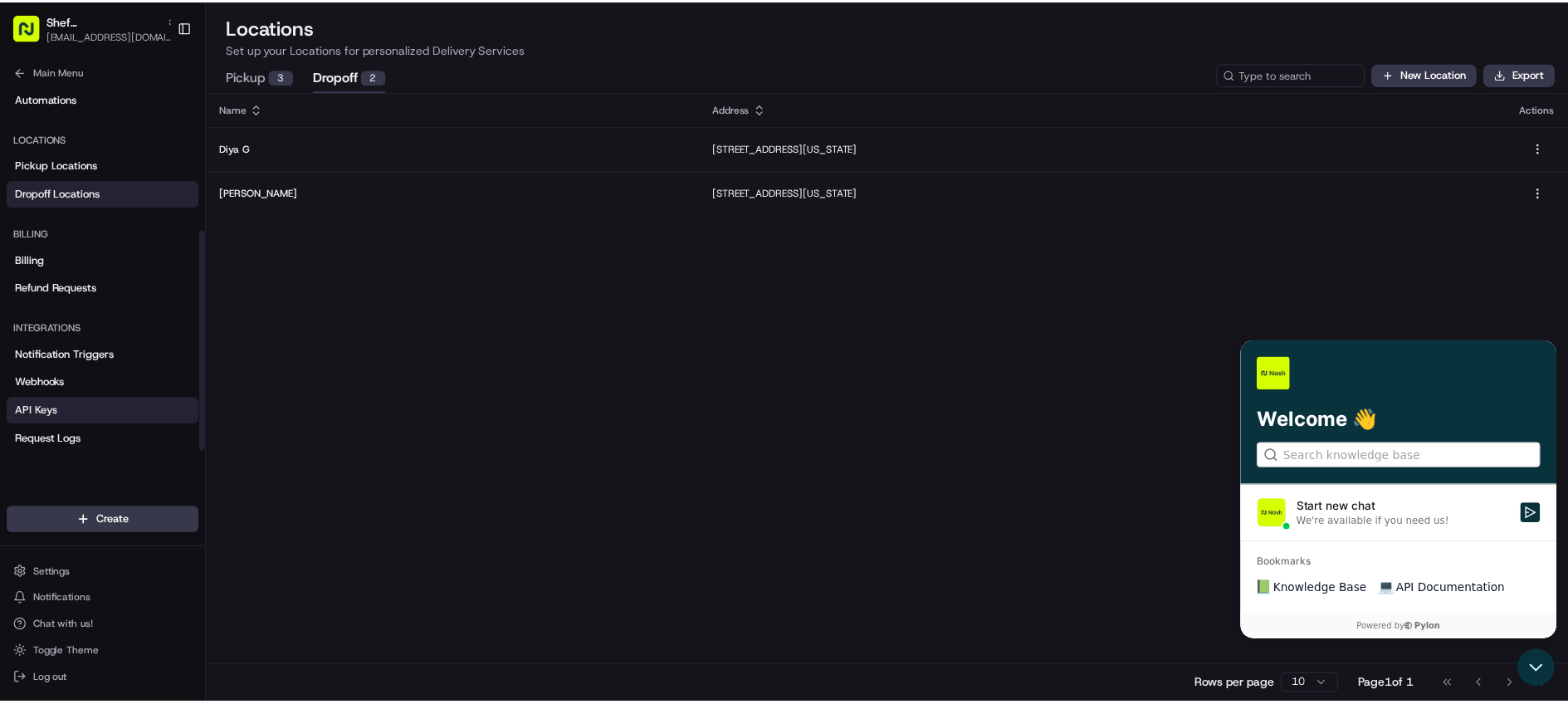
scroll to position [252, 0]
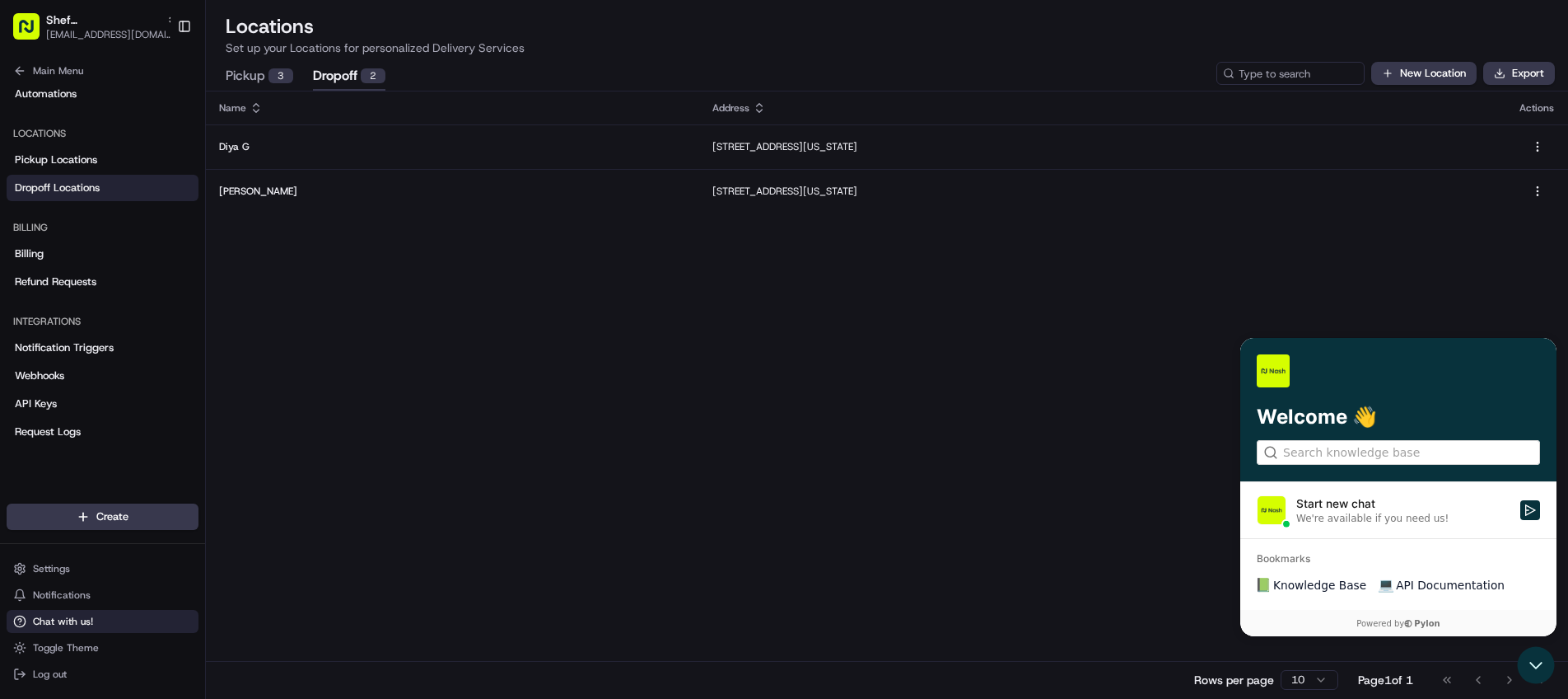
click at [73, 618] on span "Chat with us!" at bounding box center [63, 621] width 60 height 13
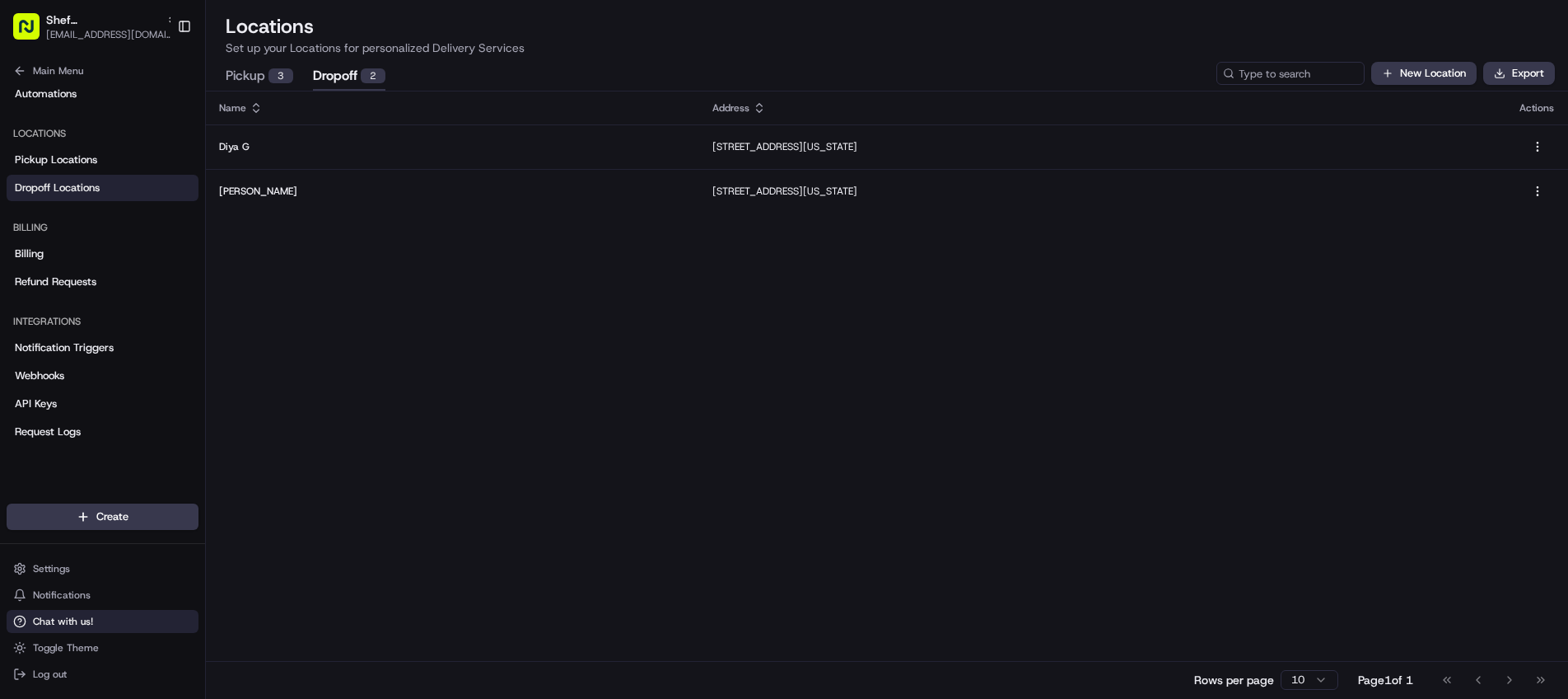
click at [72, 618] on span "Chat with us!" at bounding box center [63, 621] width 60 height 13
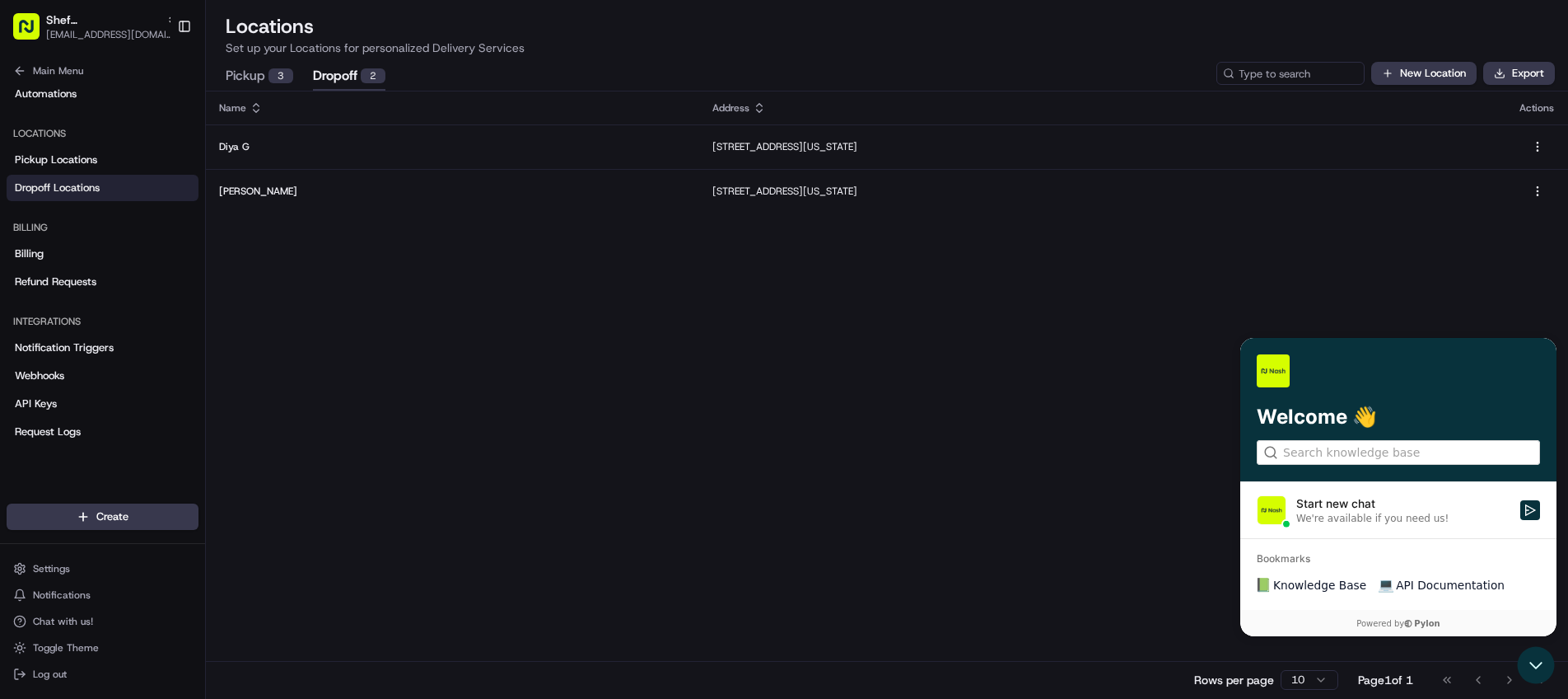
click at [1362, 507] on div "Start new chat" at bounding box center [1403, 503] width 214 height 16
click at [1520, 507] on button "Start new chat We're available if you need us!" at bounding box center [1530, 510] width 20 height 20
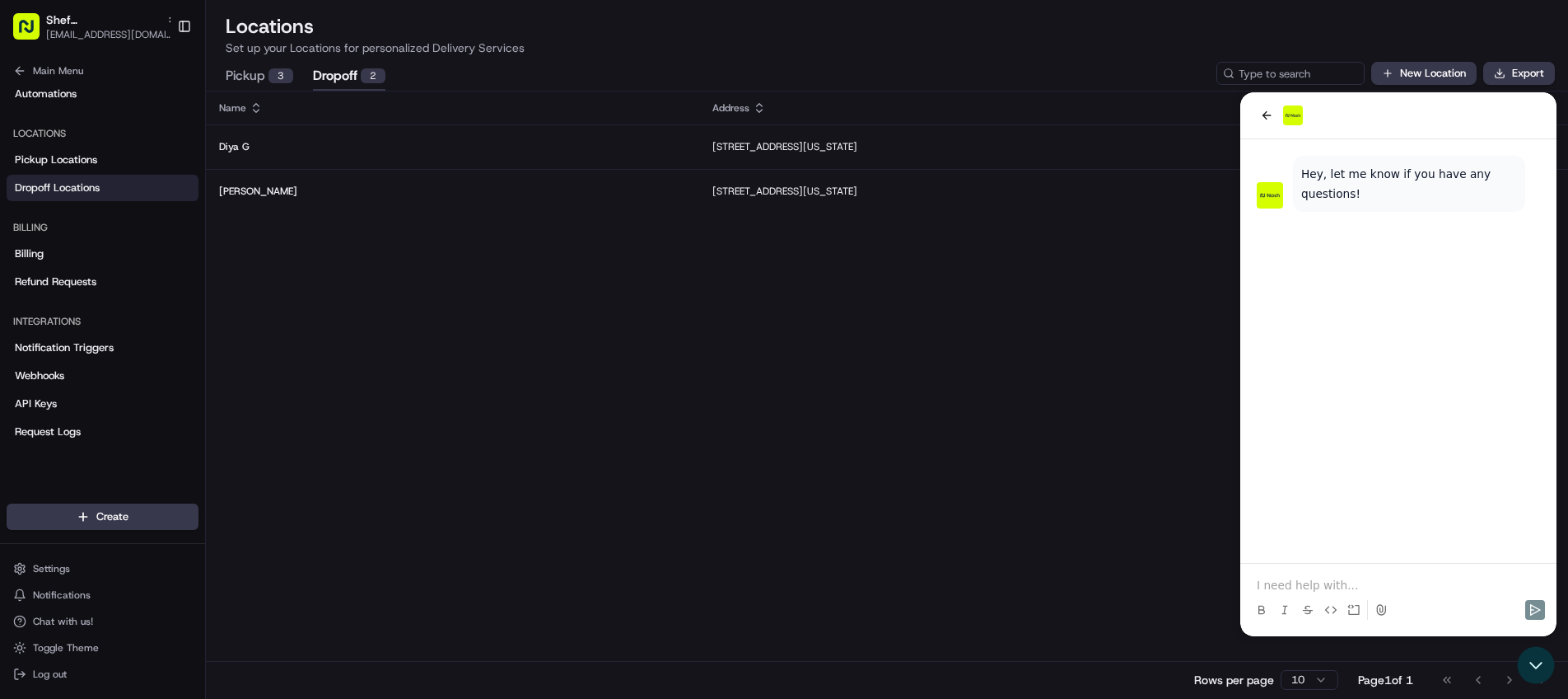
click at [1293, 578] on p at bounding box center [1398, 584] width 284 height 16
click at [1442, 588] on p "I'm looking for a way to bulk upload drop off locations" at bounding box center [1398, 576] width 284 height 33
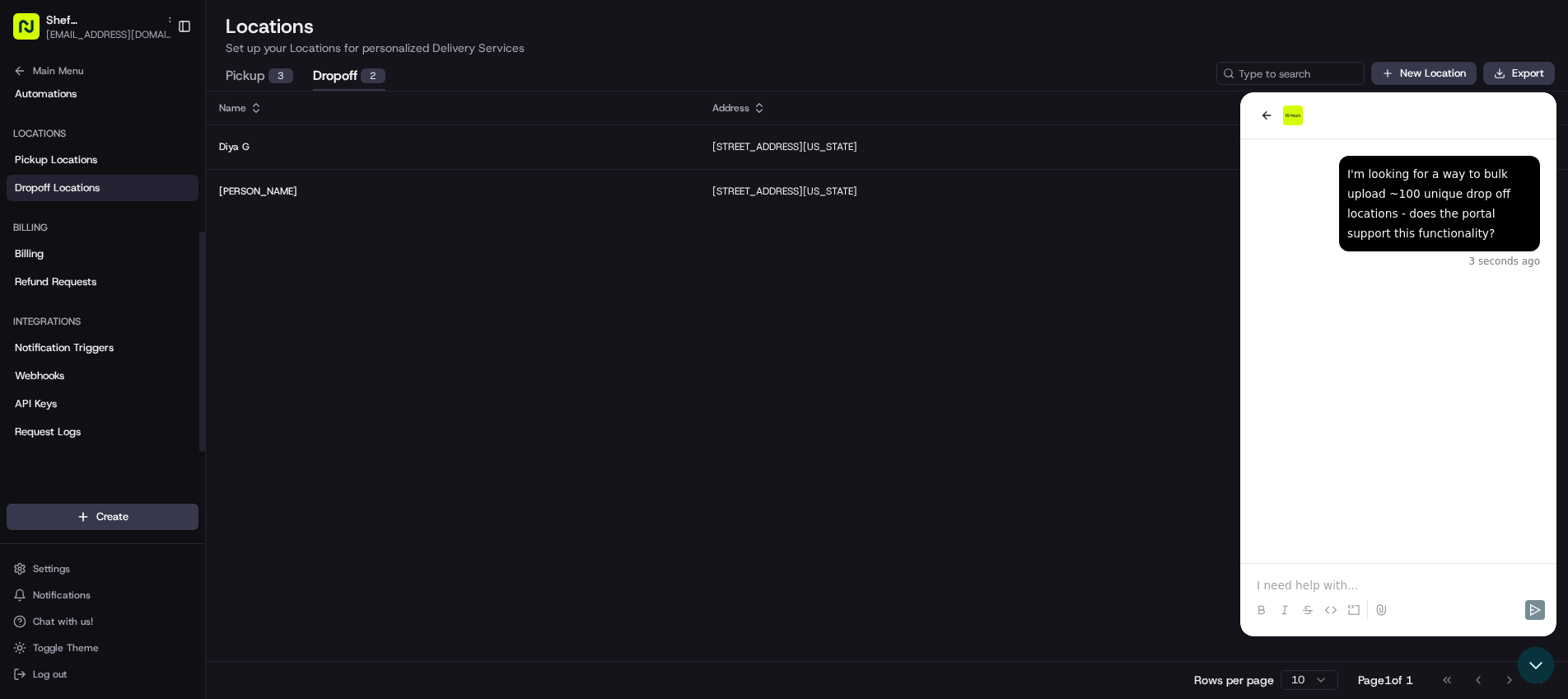
click at [518, 301] on div "Name Address Actions Diya G [STREET_ADDRESS][US_STATE] Elisheba I [STREET_ADDRE…" at bounding box center [886, 395] width 1362 height 607
click at [259, 83] on button "Pickup 3" at bounding box center [259, 76] width 67 height 28
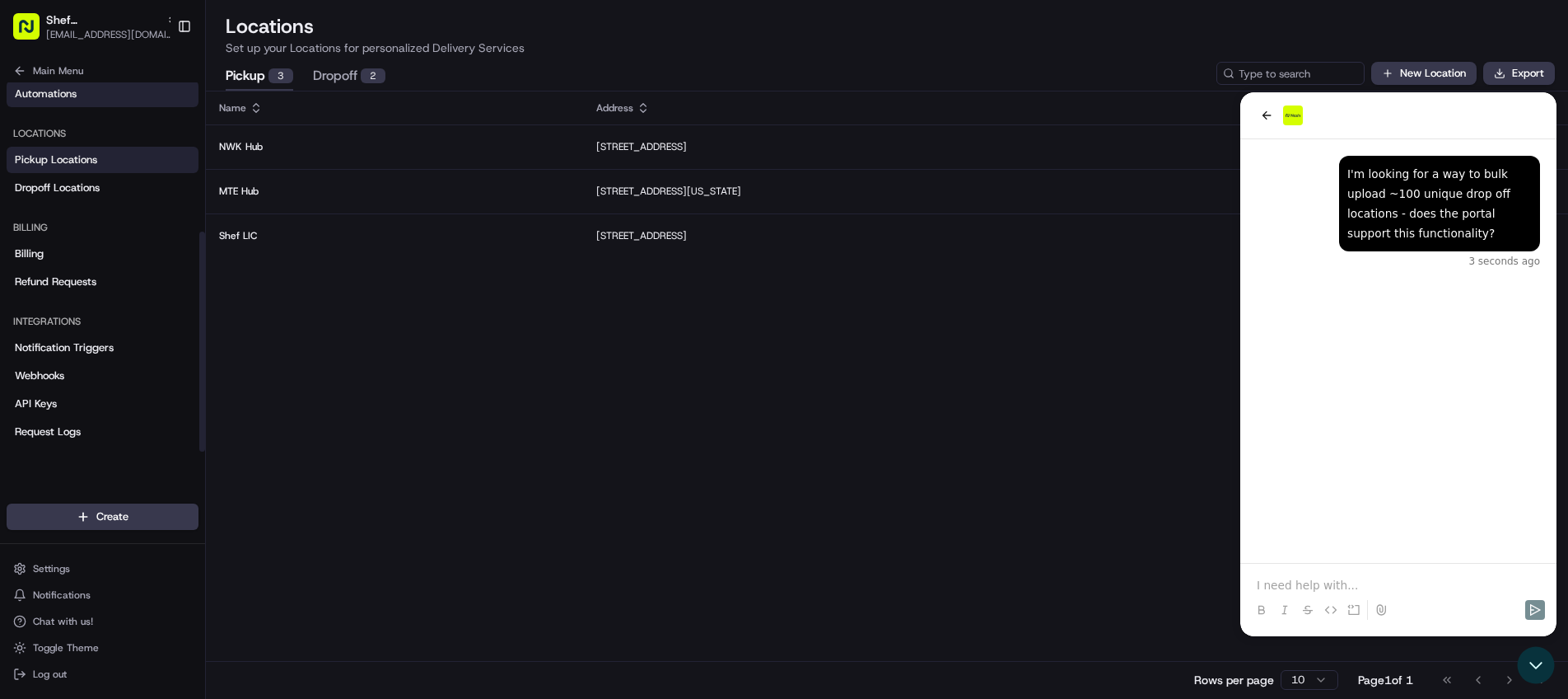
click at [78, 92] on link "Automations" at bounding box center [102, 93] width 192 height 26
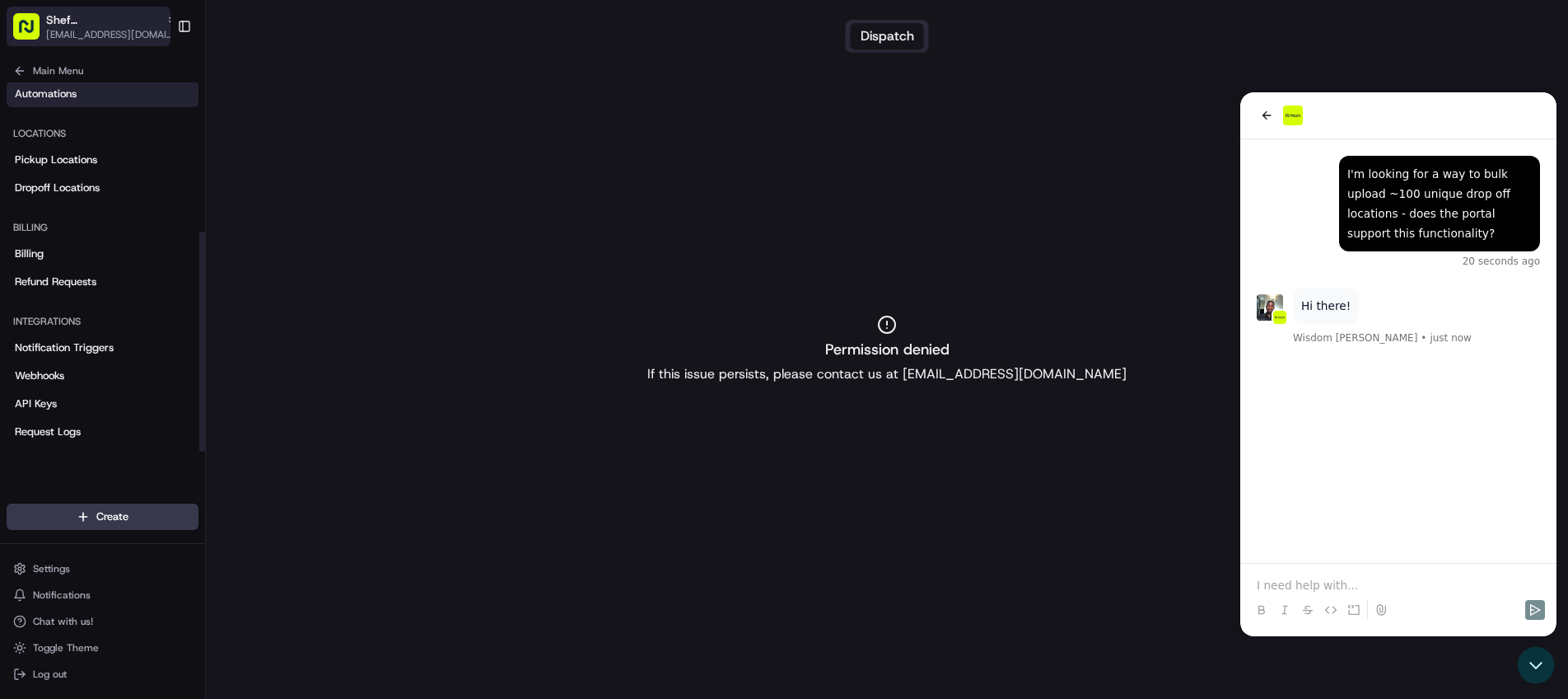
click at [88, 25] on span "Shef [GEOGRAPHIC_DATA]" at bounding box center [103, 20] width 114 height 16
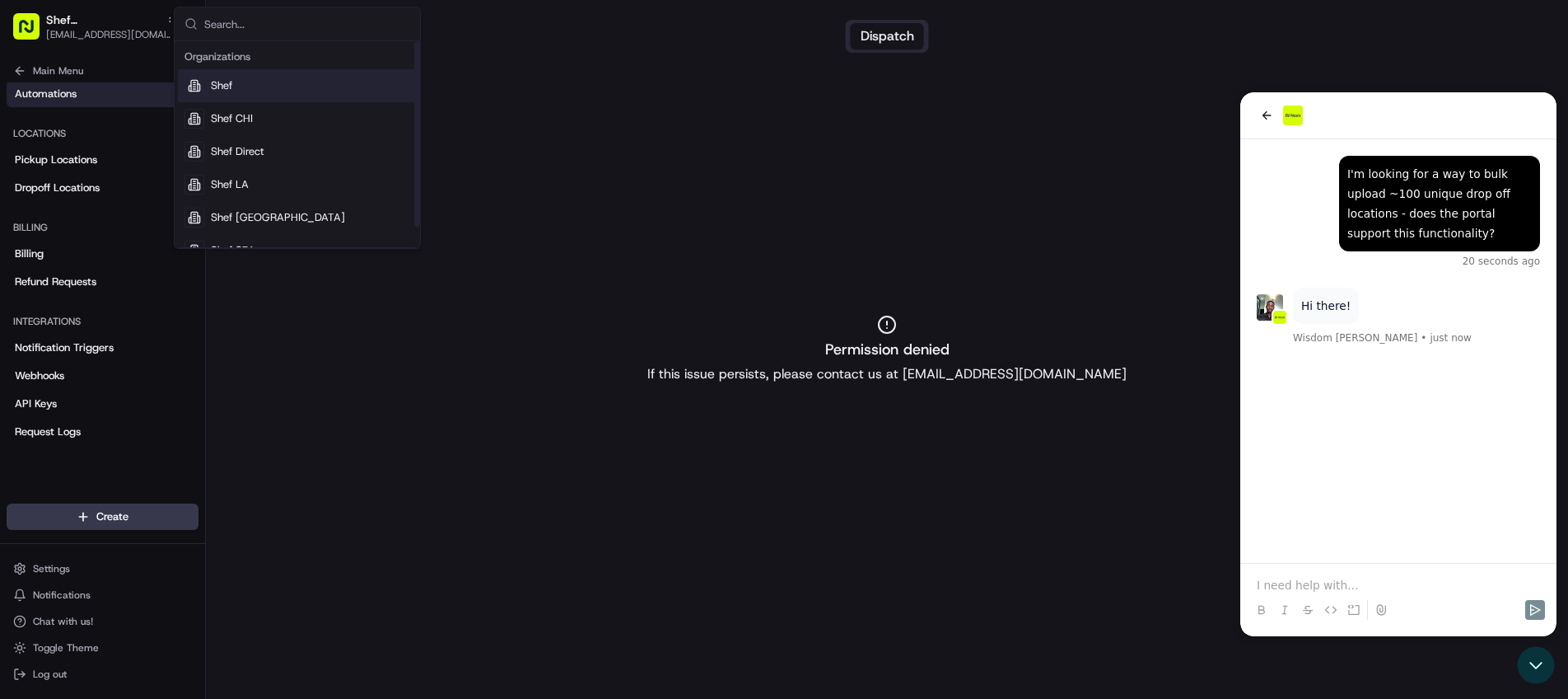
click at [228, 87] on span "Shef" at bounding box center [222, 85] width 21 height 15
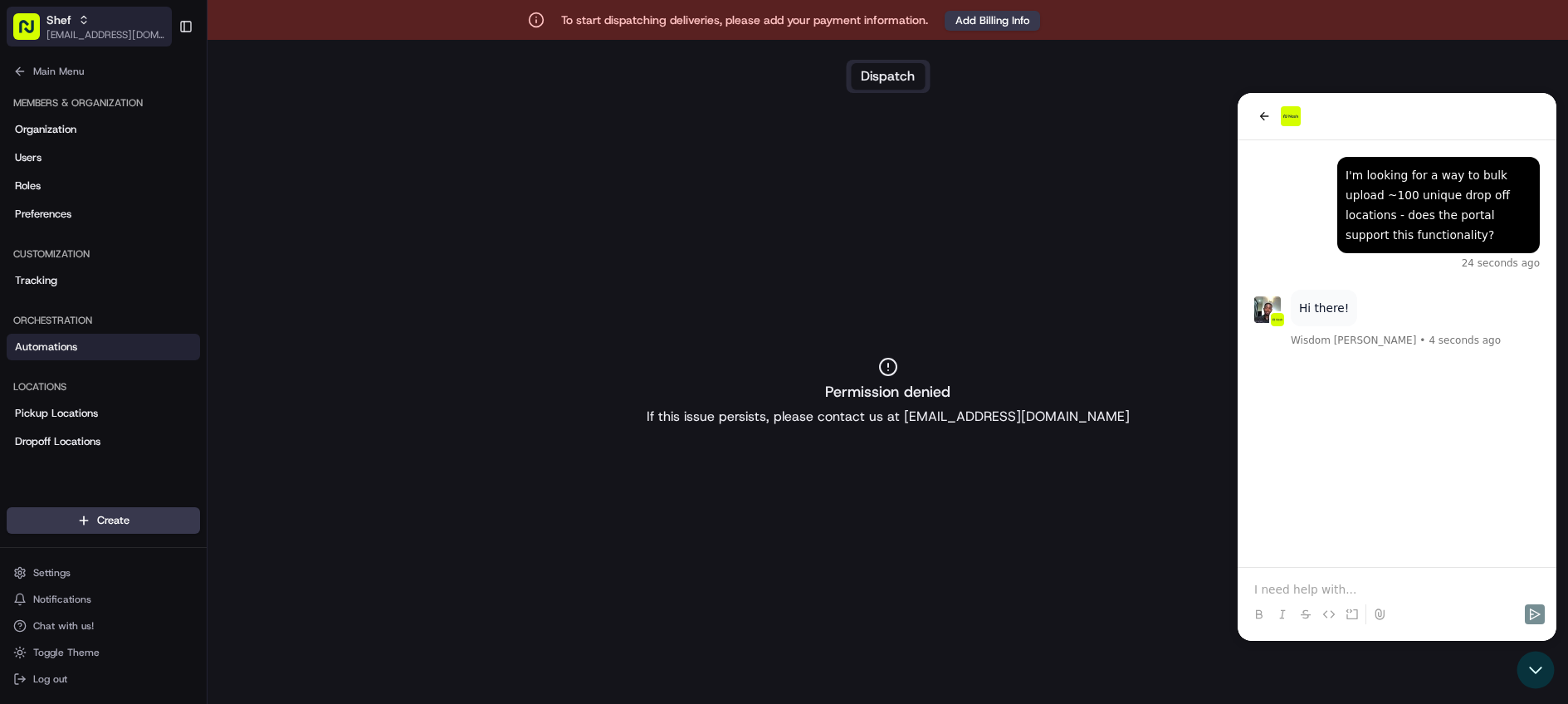
click at [54, 22] on span "Shef" at bounding box center [60, 20] width 25 height 16
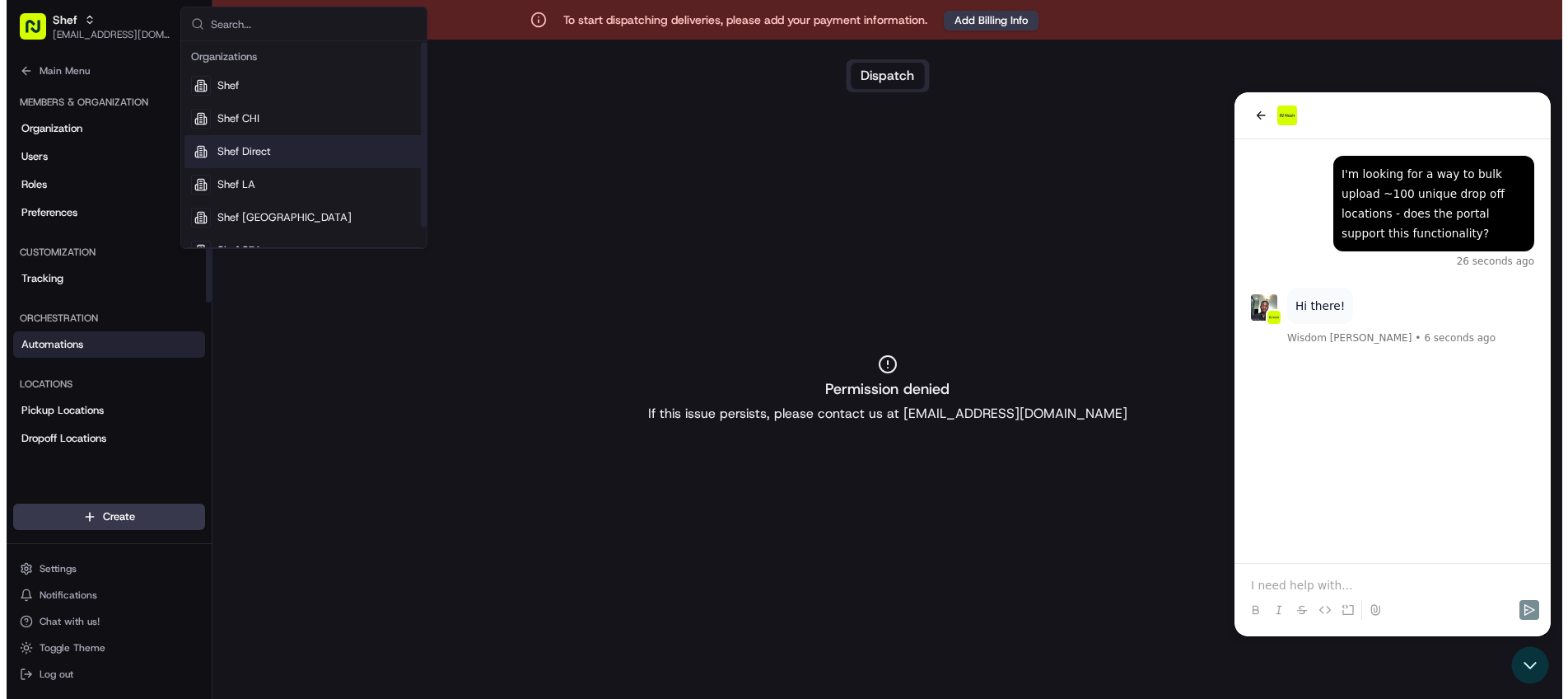
scroll to position [23, 0]
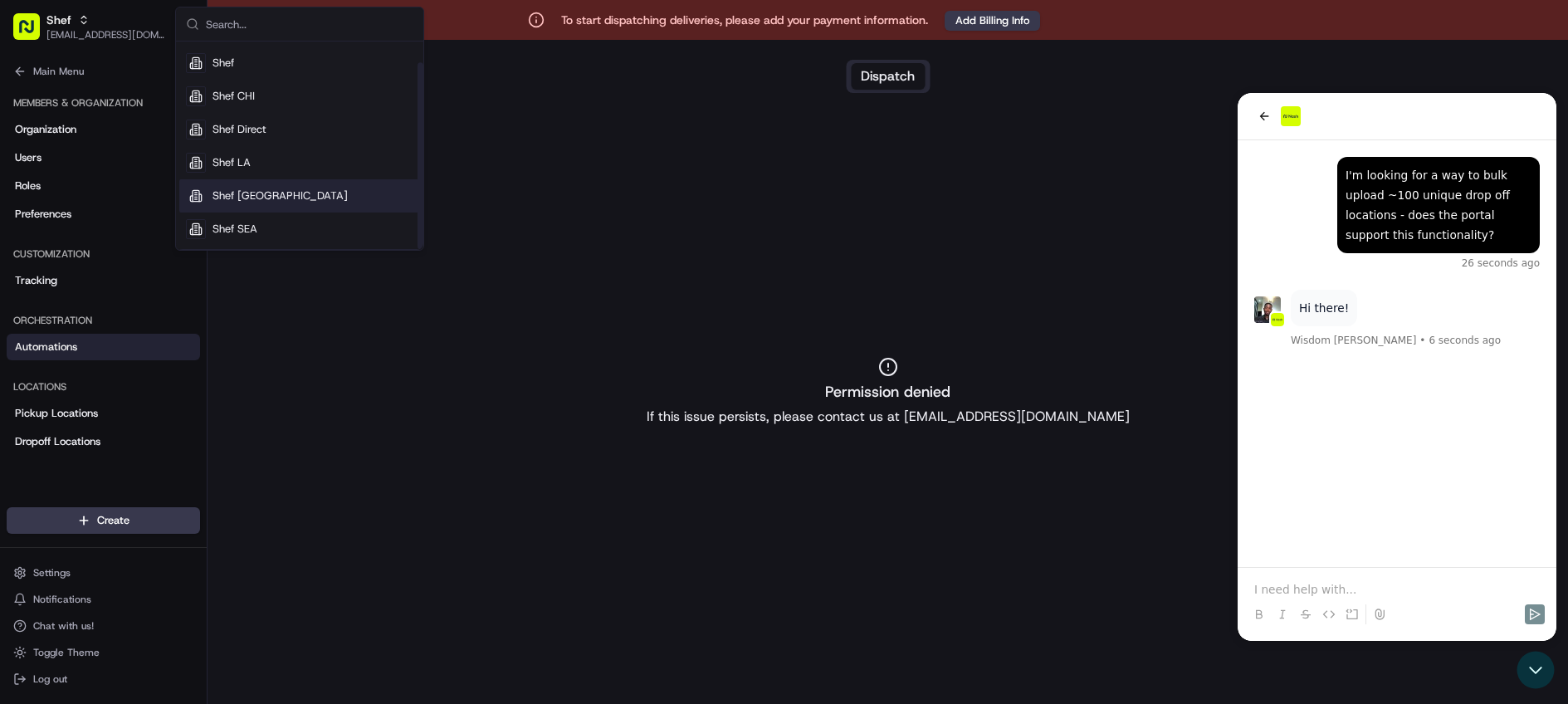
click at [251, 192] on span "Shef [GEOGRAPHIC_DATA]" at bounding box center [280, 196] width 135 height 15
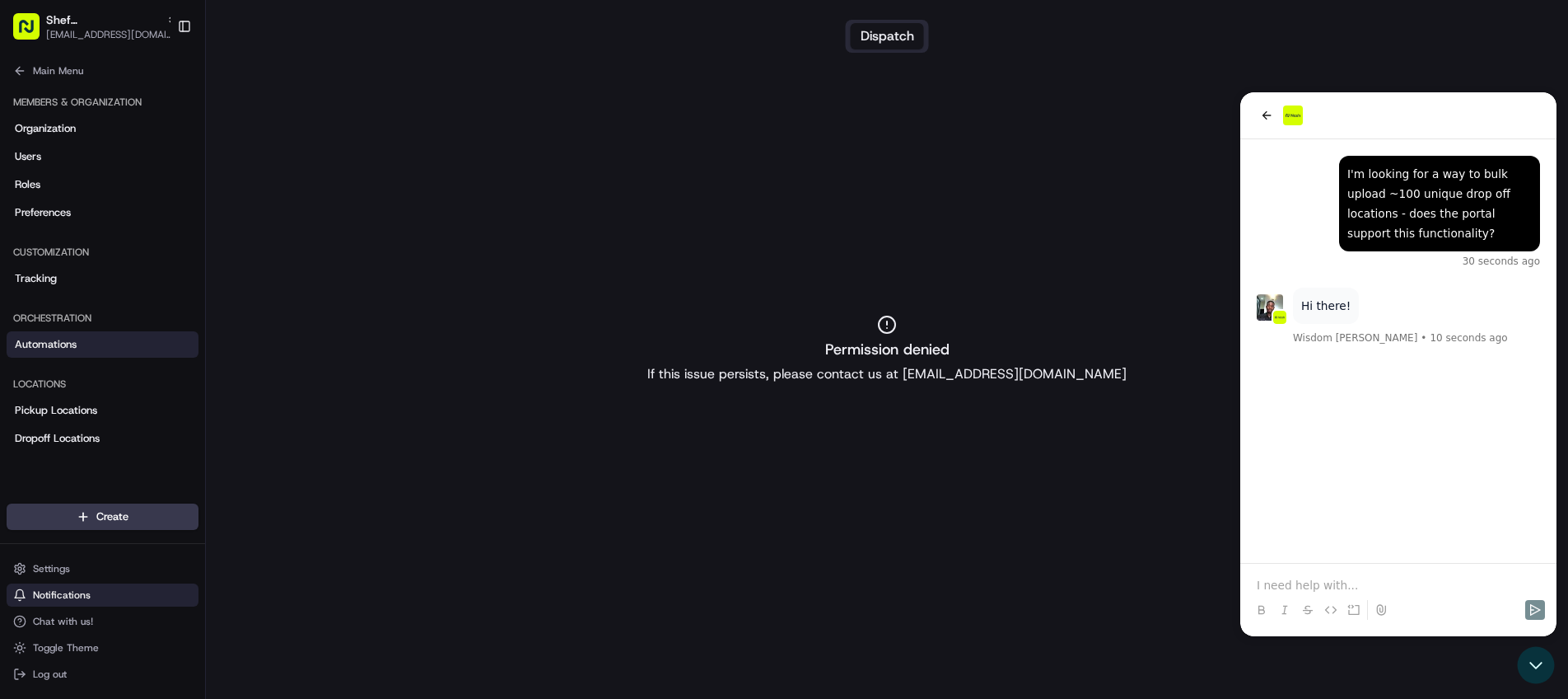
click at [57, 590] on span "Notifications" at bounding box center [62, 594] width 57 height 13
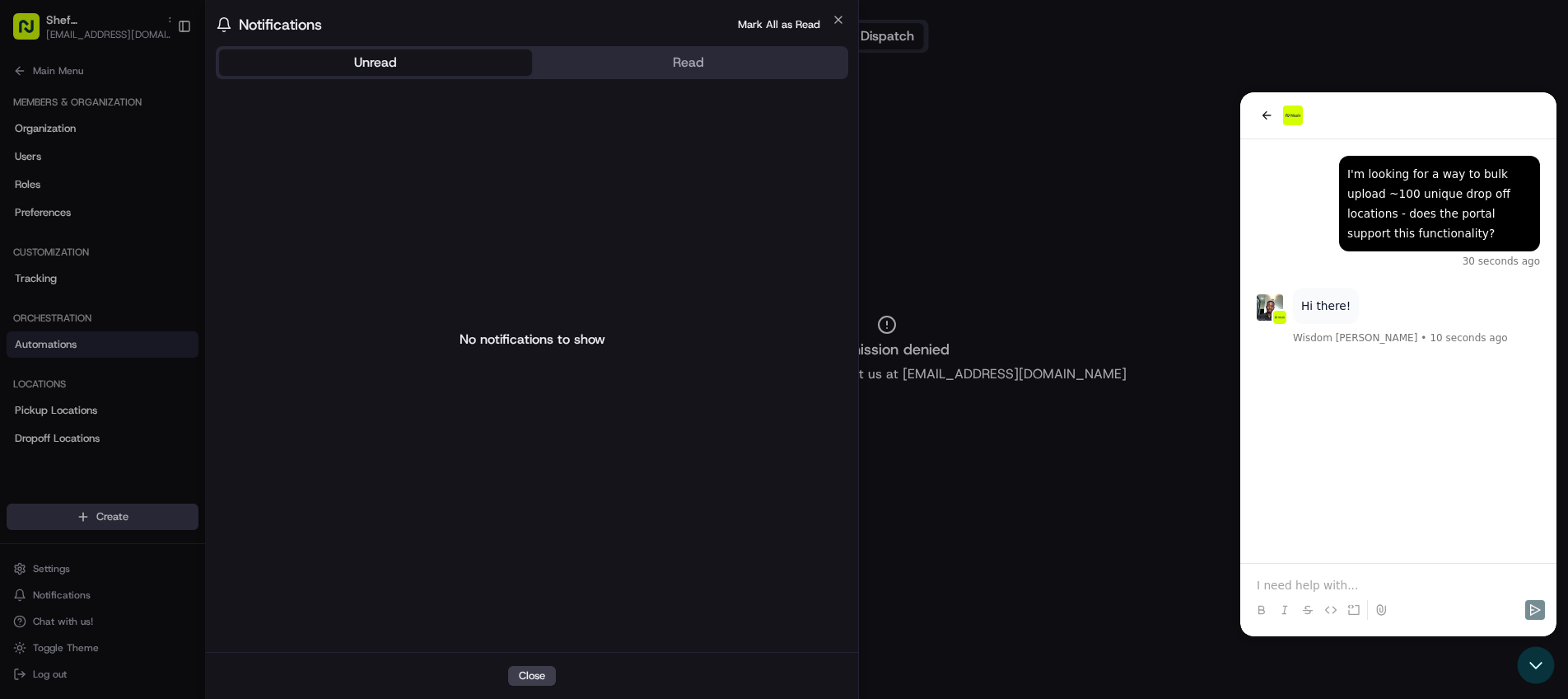
click at [645, 67] on button "Read" at bounding box center [689, 62] width 313 height 26
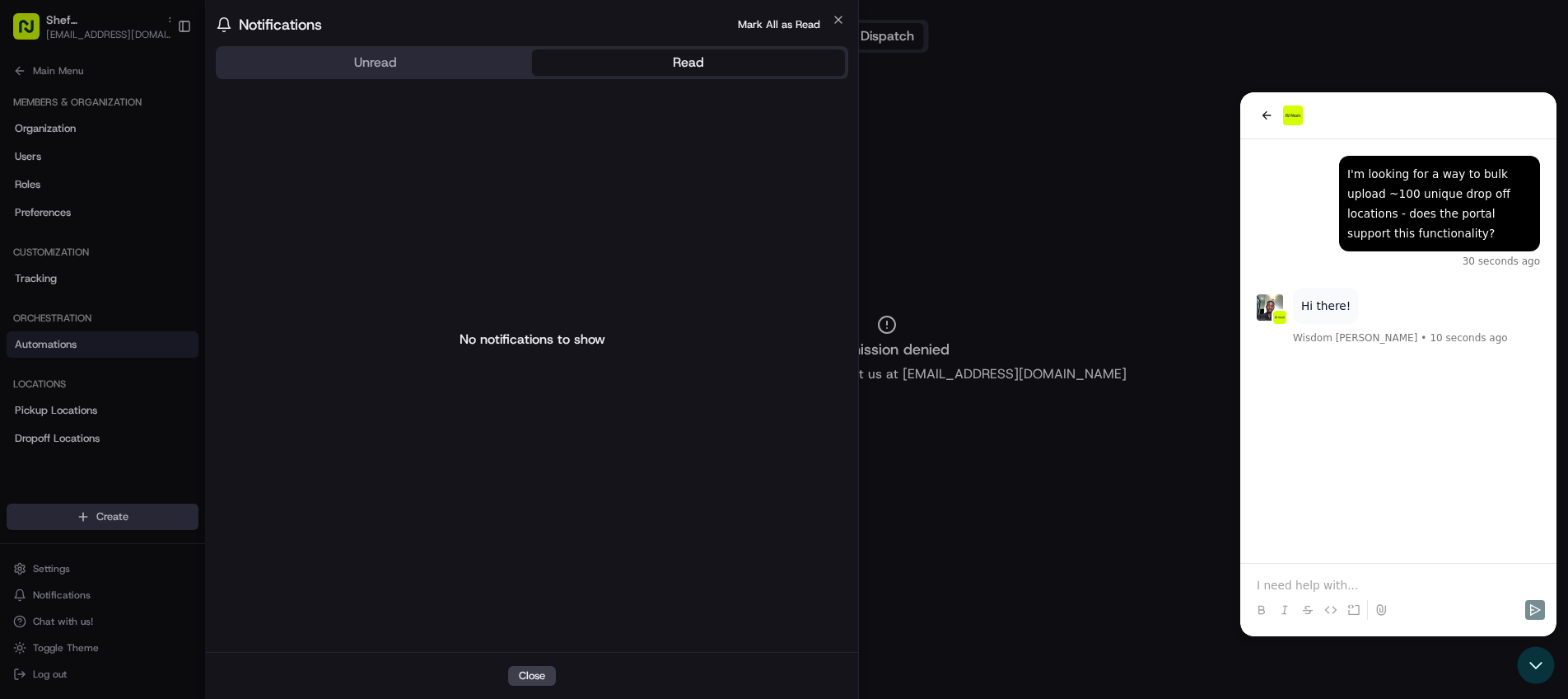
click at [482, 72] on button "Unread" at bounding box center [376, 62] width 313 height 26
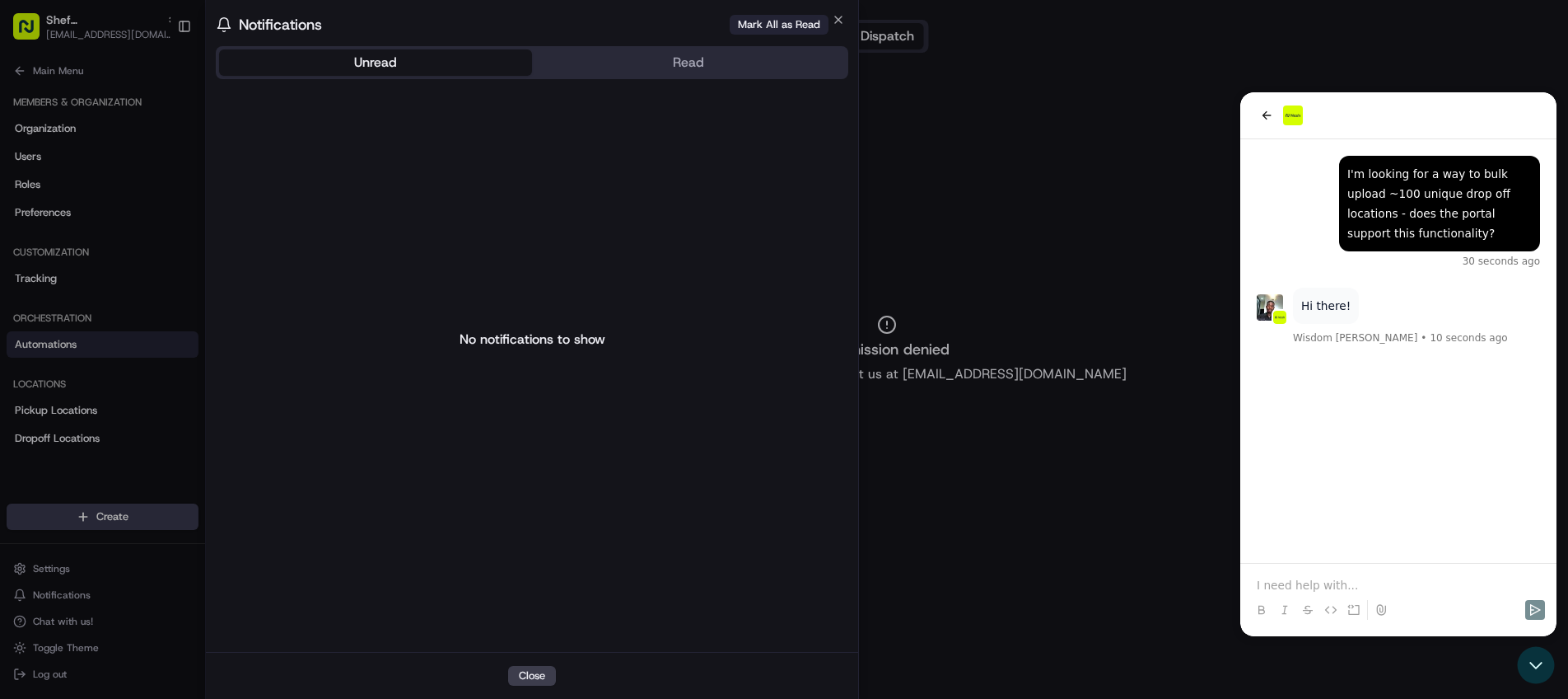
click at [817, 17] on button "Mark All as Read" at bounding box center [779, 25] width 98 height 20
click at [835, 16] on icon "button" at bounding box center [838, 19] width 6 height 6
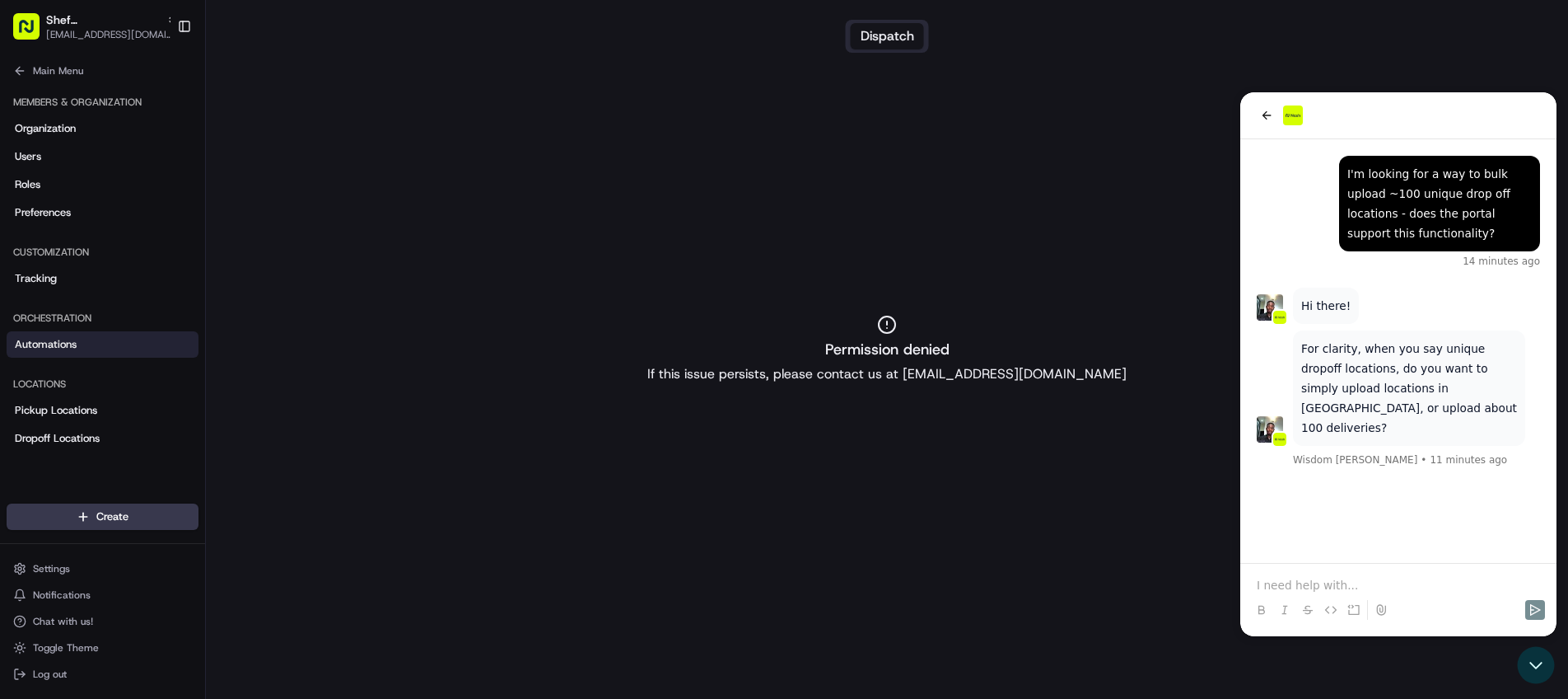
click at [1343, 579] on p at bounding box center [1398, 584] width 284 height 16
click at [1497, 570] on p "Actually both. I'd like to upload 100 locations for ad-hoc delivery needs" at bounding box center [1398, 576] width 284 height 33
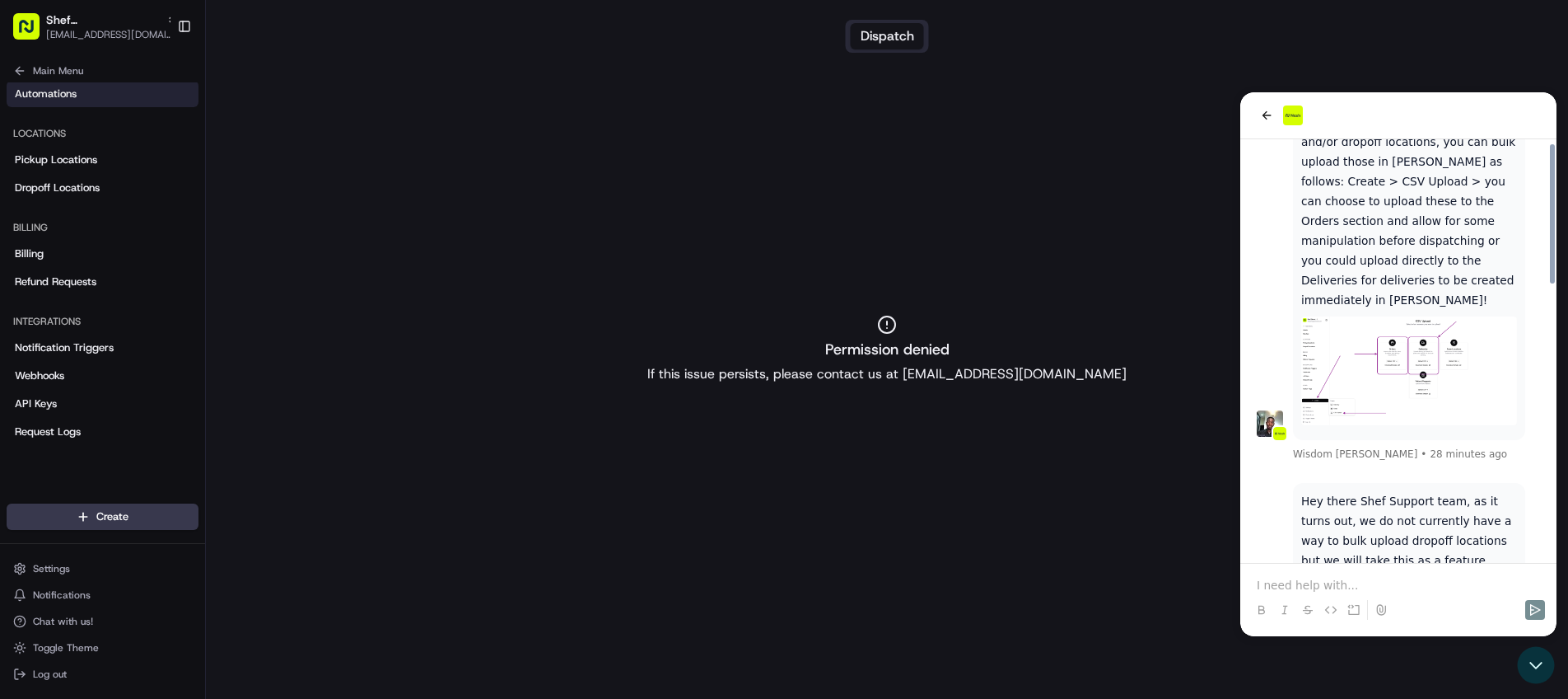
scroll to position [836, 0]
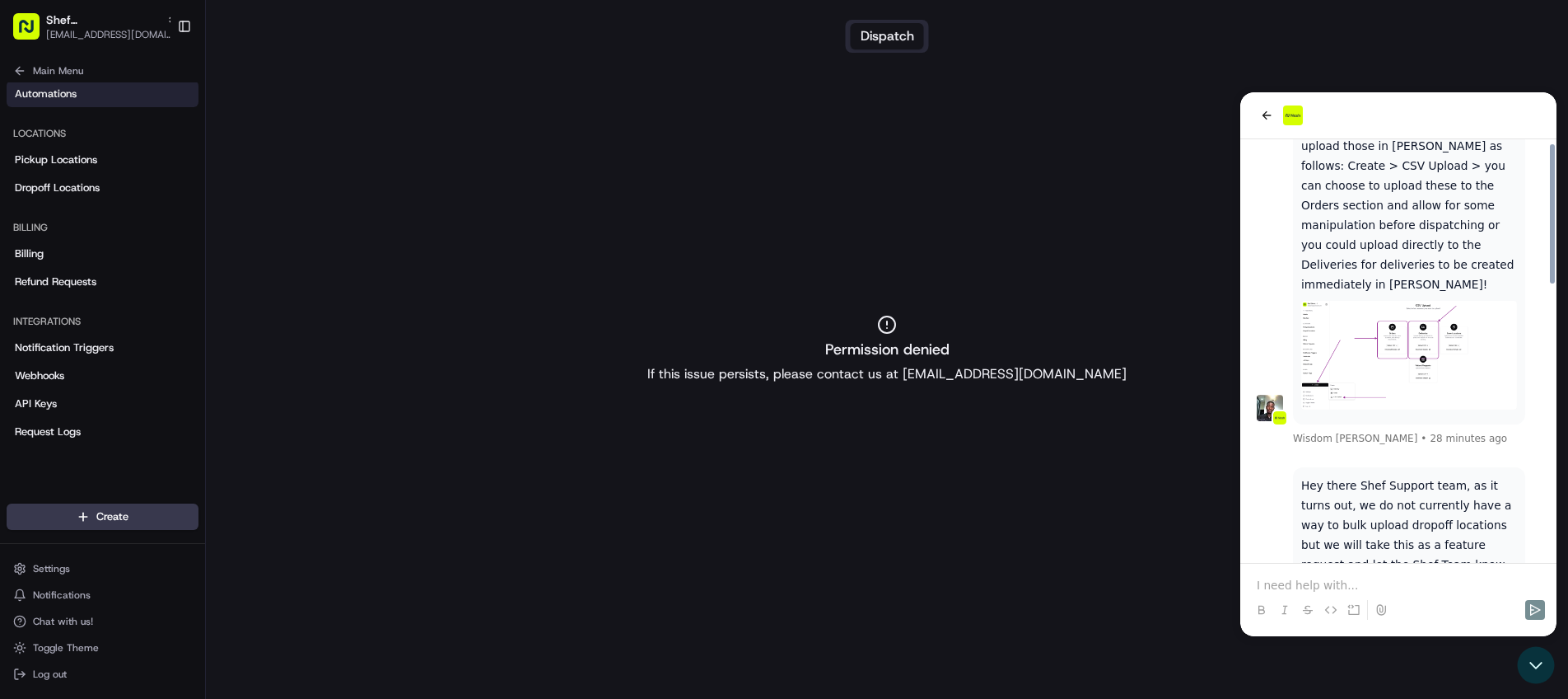
click at [1354, 586] on p at bounding box center [1398, 584] width 284 height 16
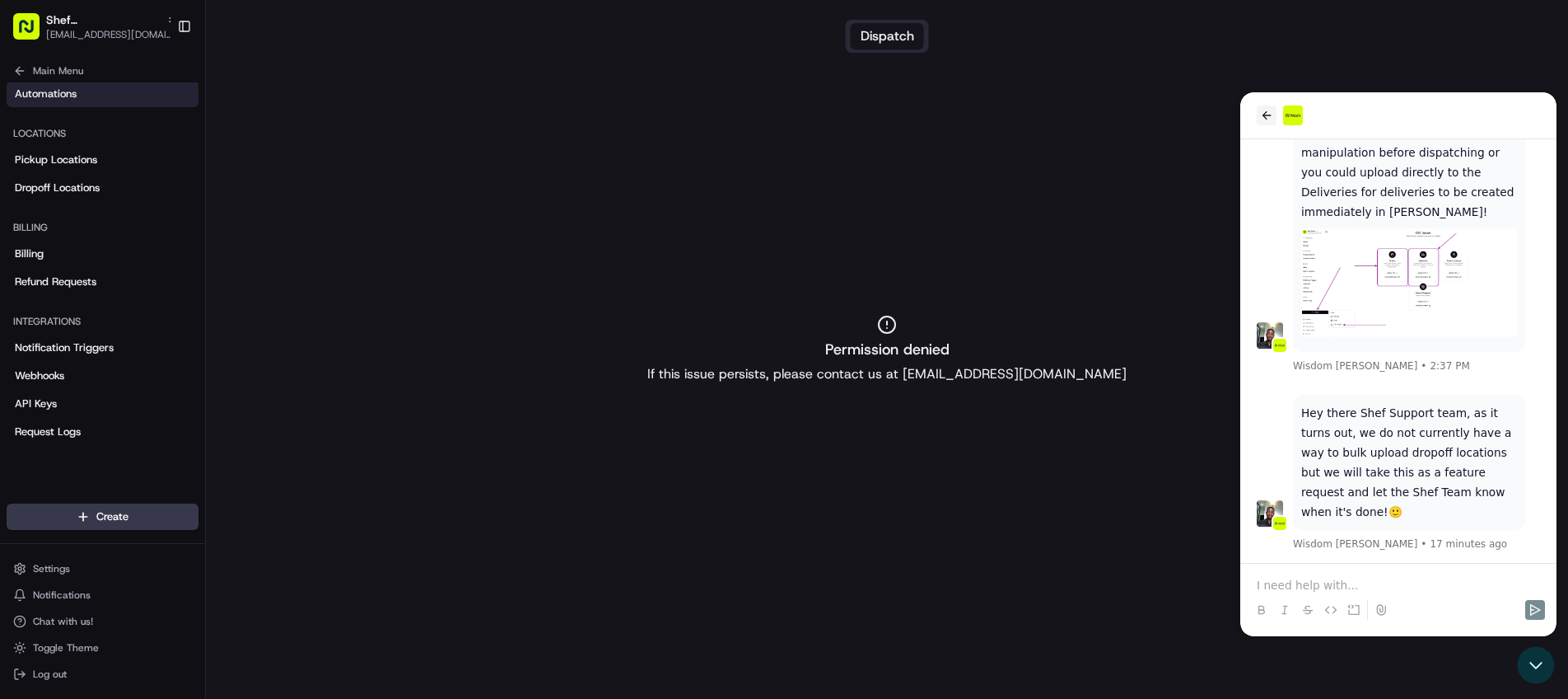
click at [1267, 115] on icon "back" at bounding box center [1267, 115] width 9 height 8
